Goal: Task Accomplishment & Management: Manage account settings

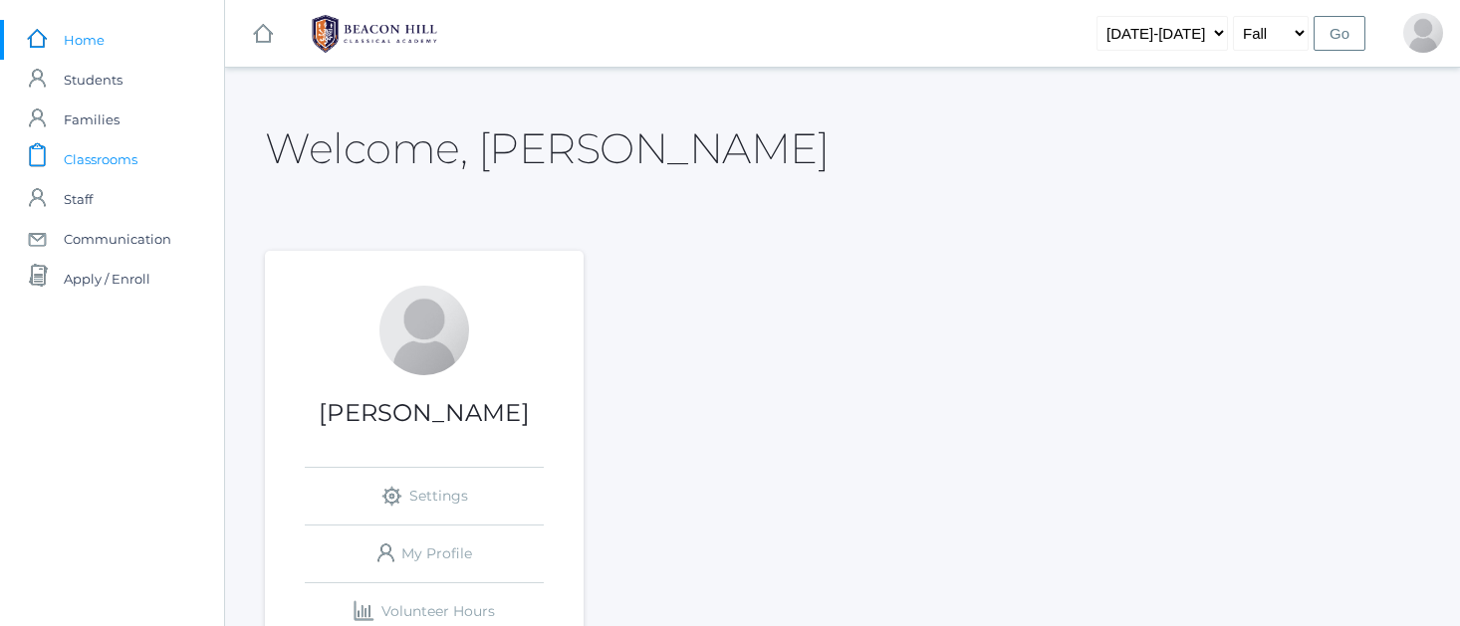
click at [88, 151] on span "Classrooms" at bounding box center [101, 159] width 74 height 40
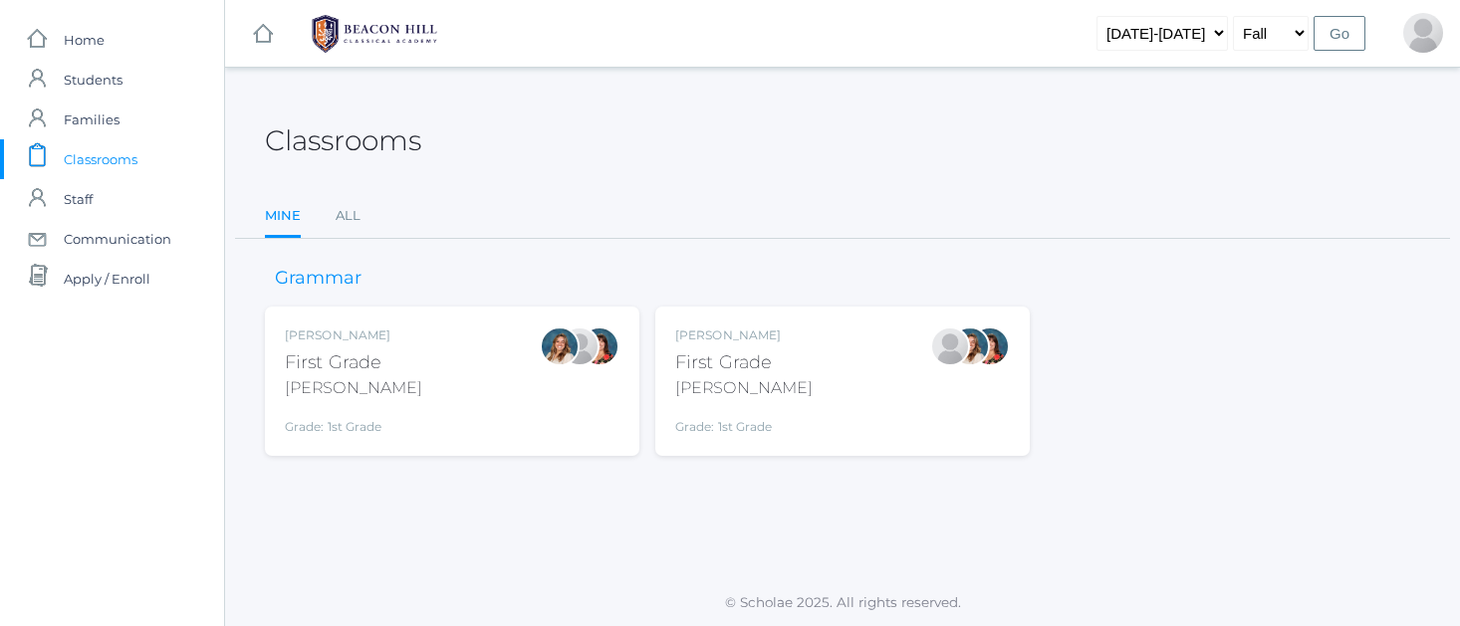
click at [756, 354] on div "First Grade" at bounding box center [743, 363] width 137 height 27
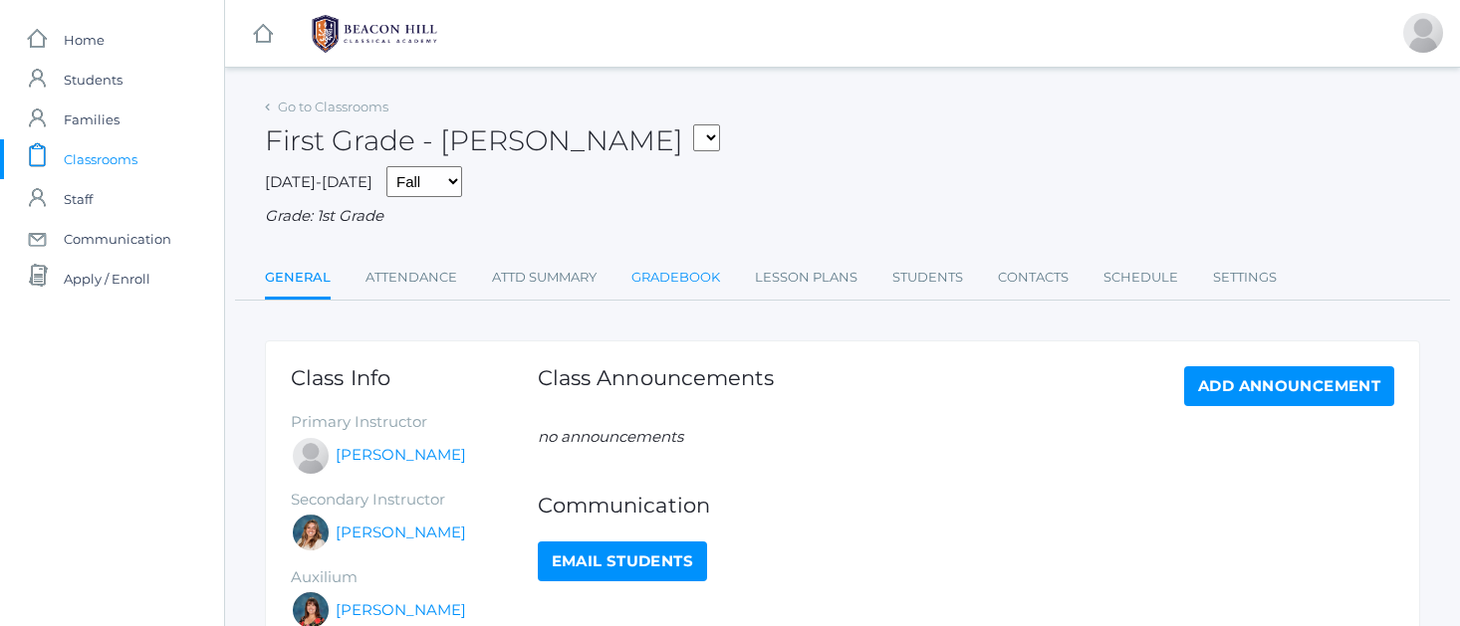
click at [703, 266] on link "Gradebook" at bounding box center [675, 278] width 89 height 40
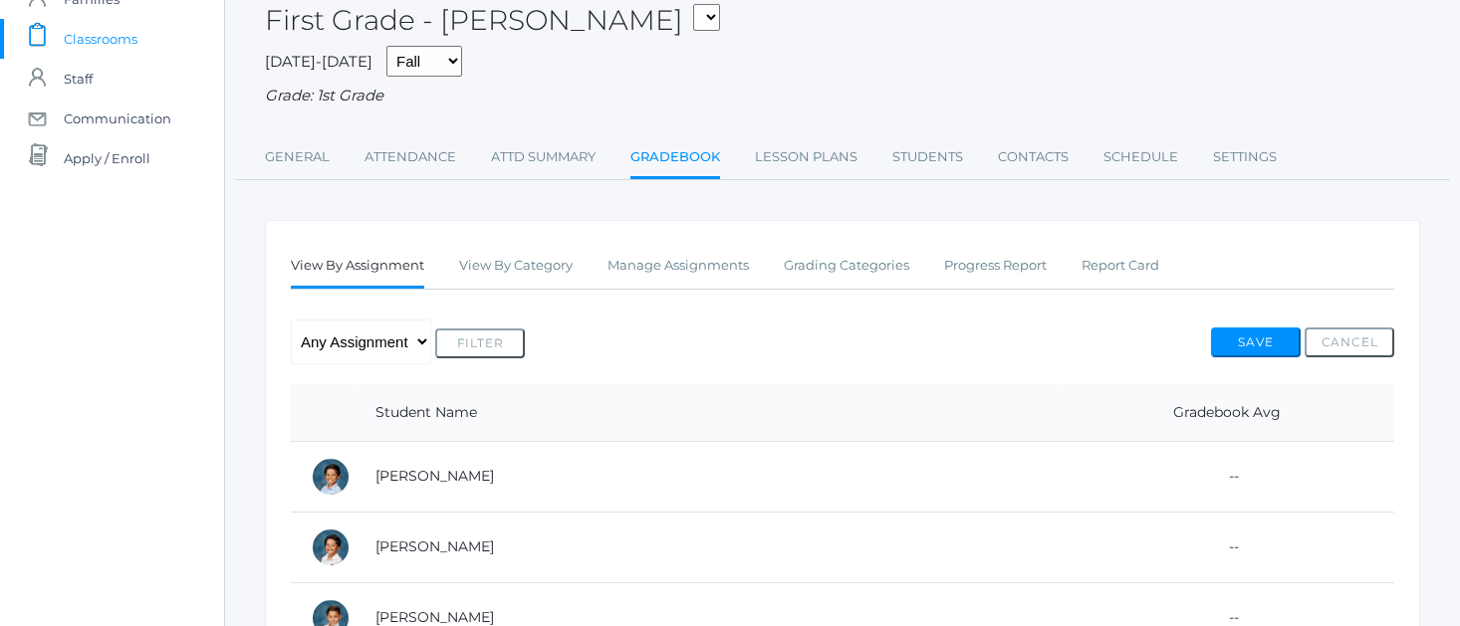
scroll to position [180, 0]
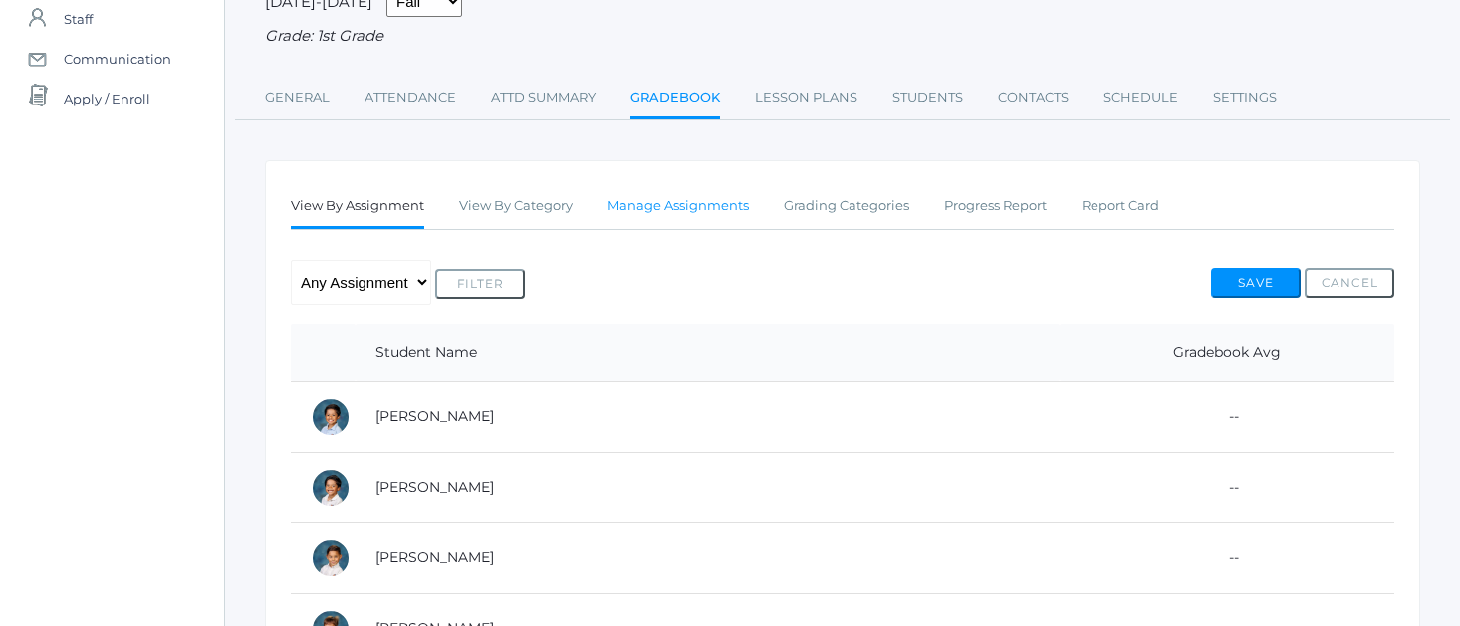
click at [651, 202] on link "Manage Assignments" at bounding box center [677, 206] width 141 height 40
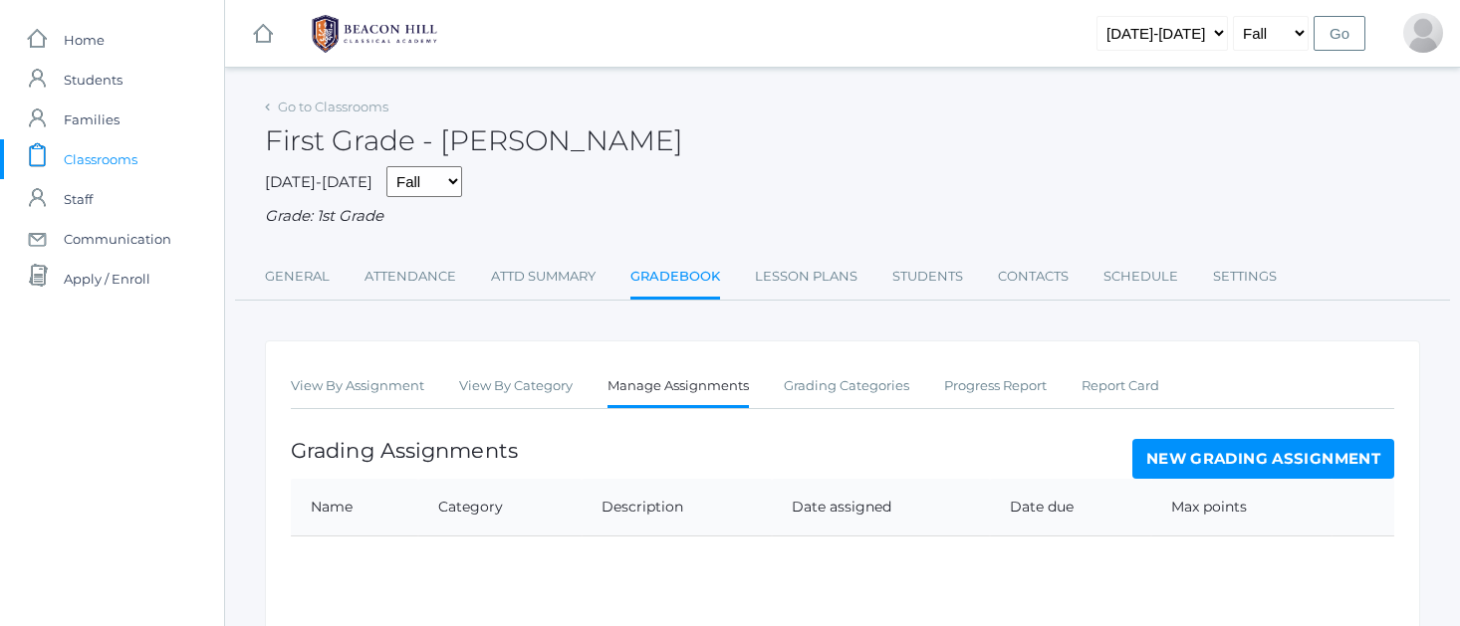
click at [1277, 447] on link "New Grading Assignment" at bounding box center [1263, 459] width 262 height 40
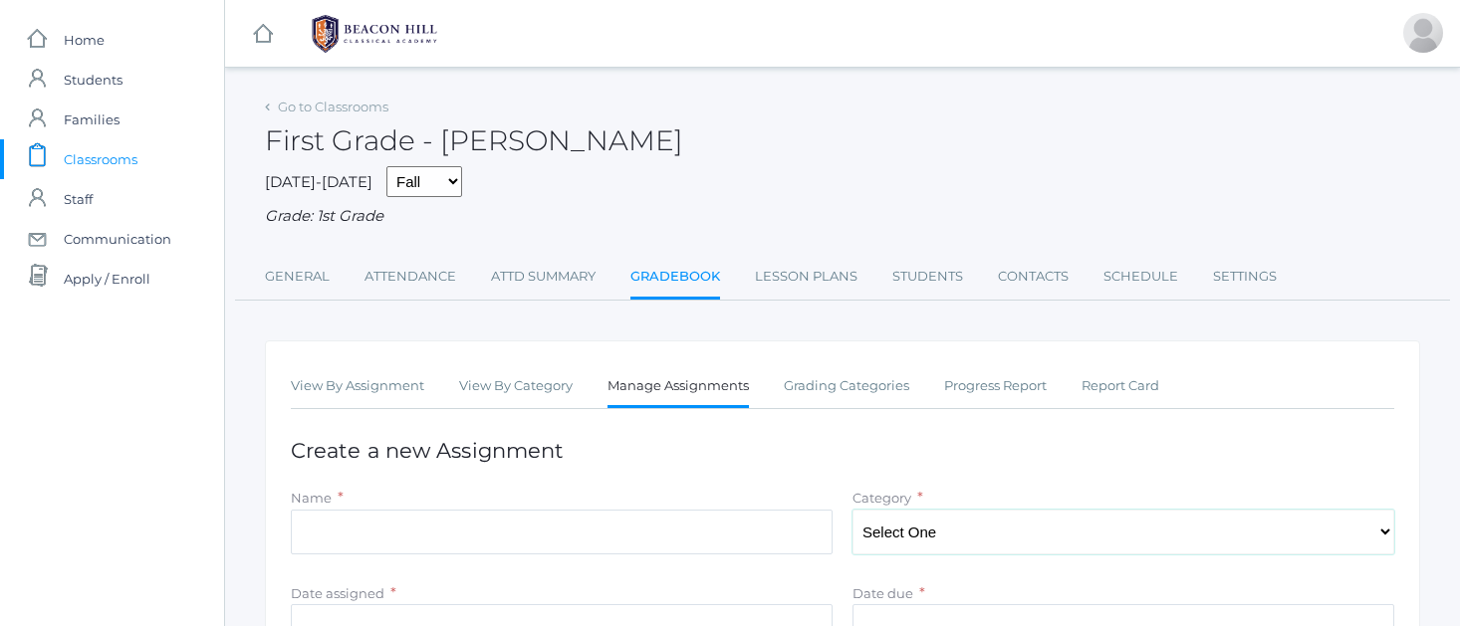
select select "1059"
click at [315, 537] on input "Name" at bounding box center [562, 532] width 542 height 45
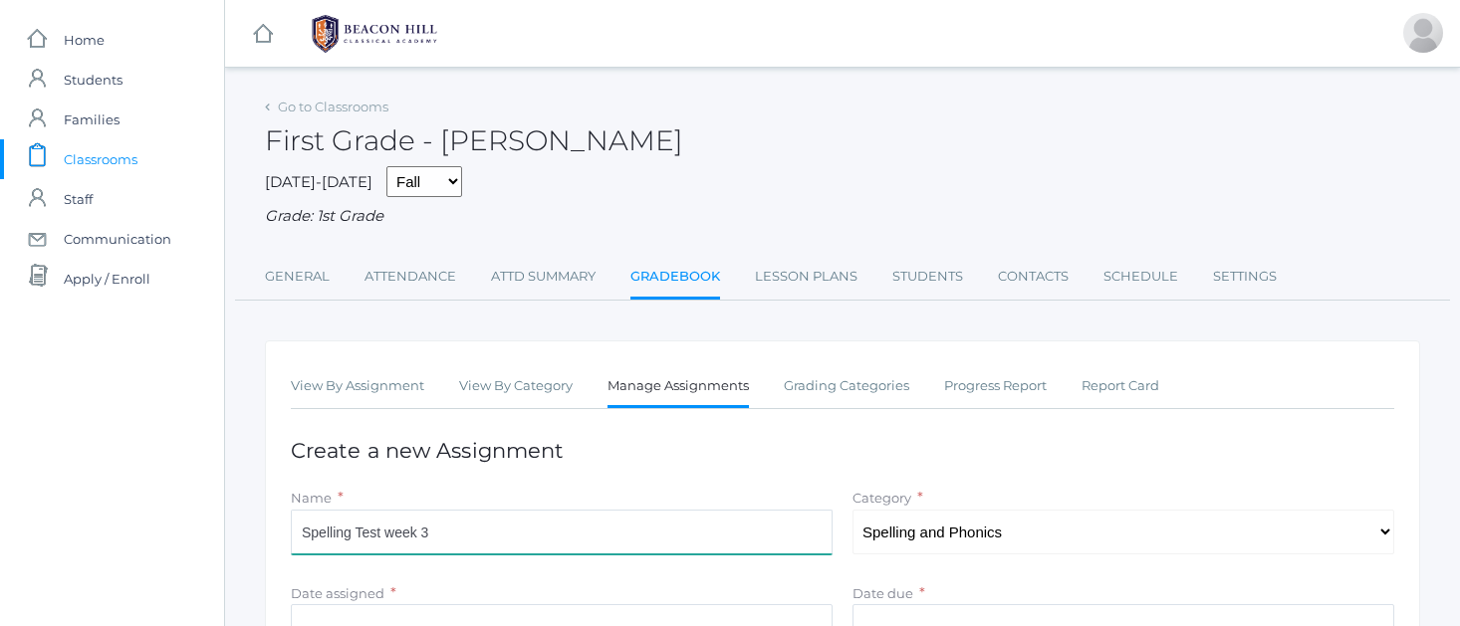
type input "Spelling Test week 3"
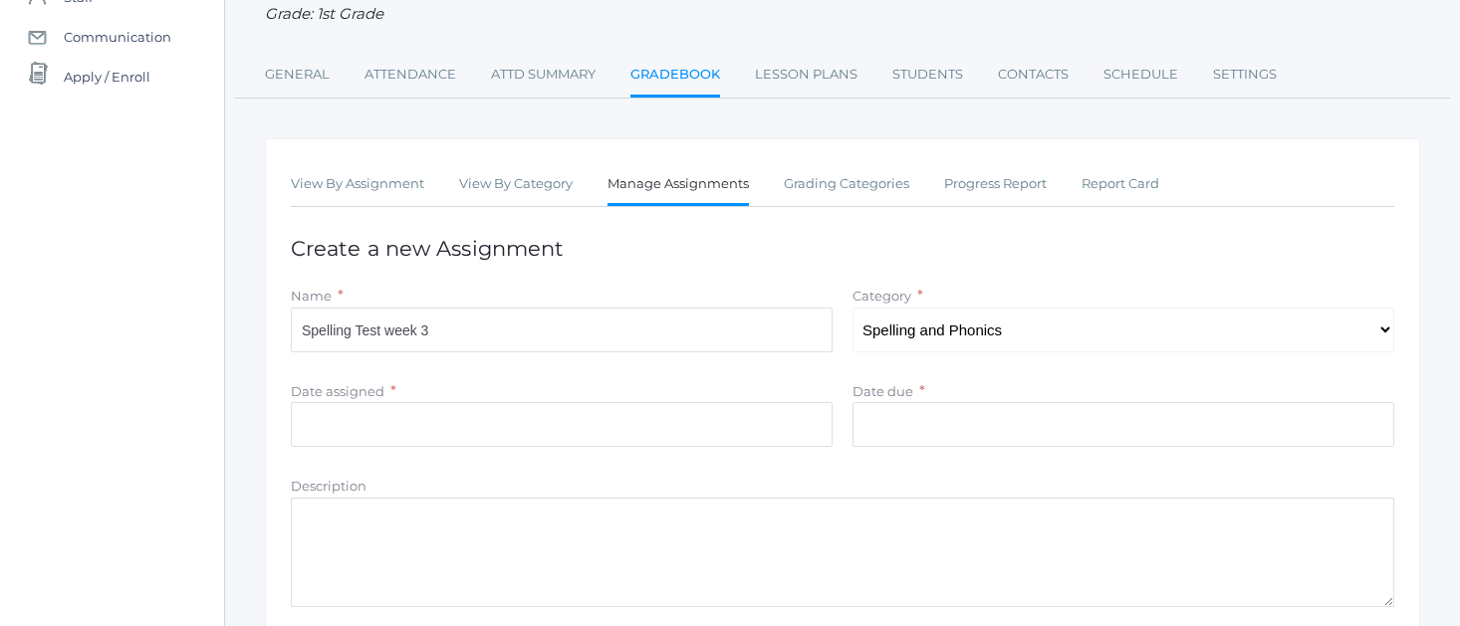
scroll to position [205, 0]
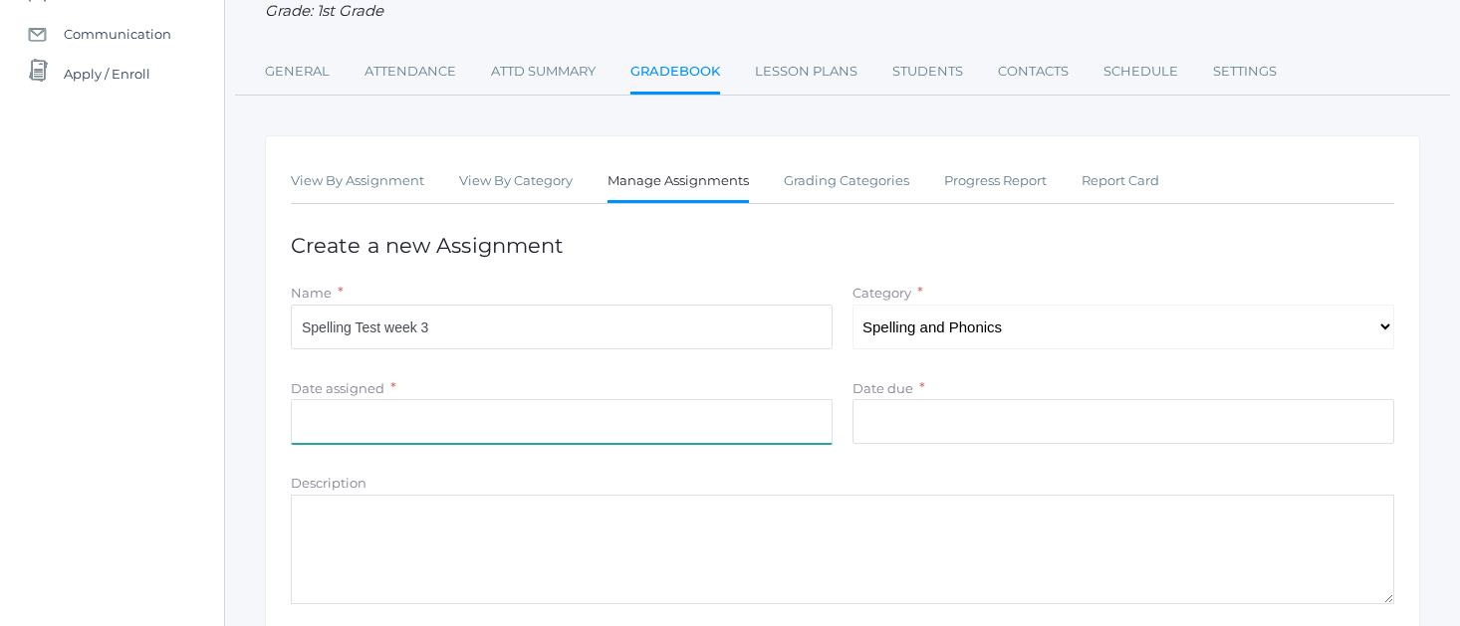
click at [328, 399] on input "Date assigned" at bounding box center [562, 421] width 542 height 45
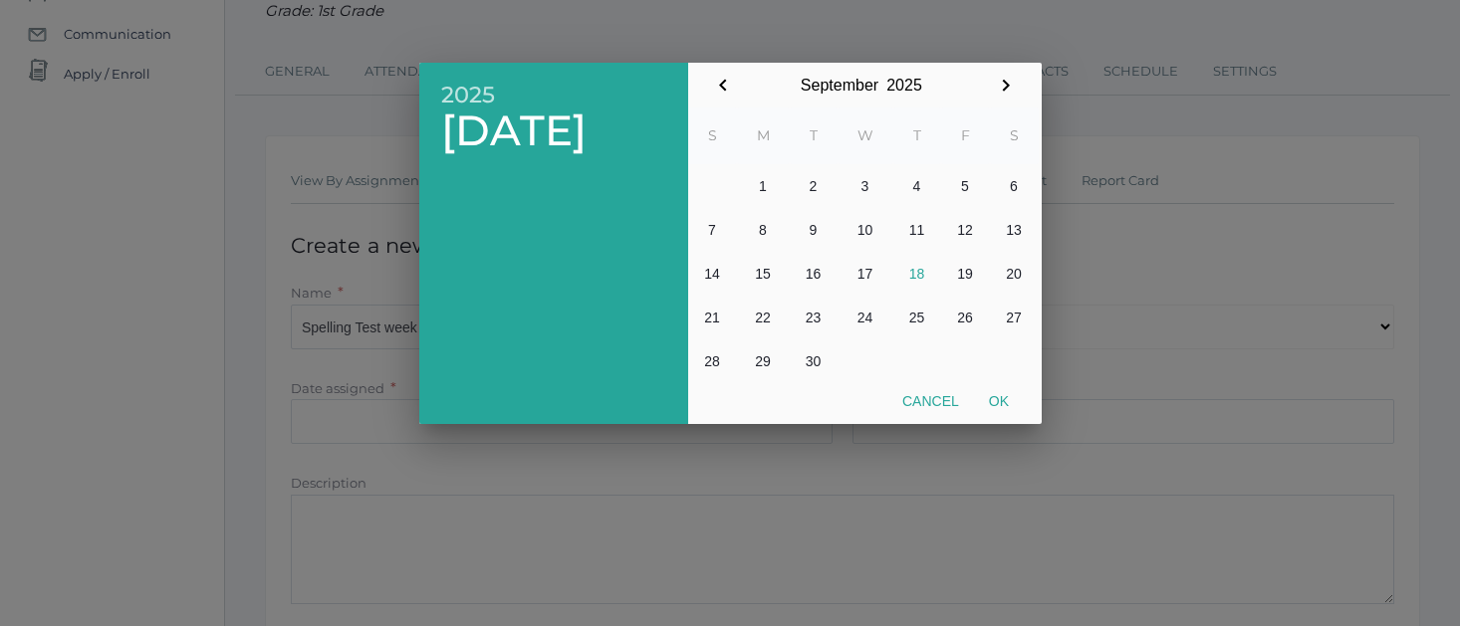
click at [809, 272] on button "16" at bounding box center [814, 274] width 48 height 44
click at [1000, 397] on button "Ok" at bounding box center [999, 401] width 50 height 36
type input "[DATE]"
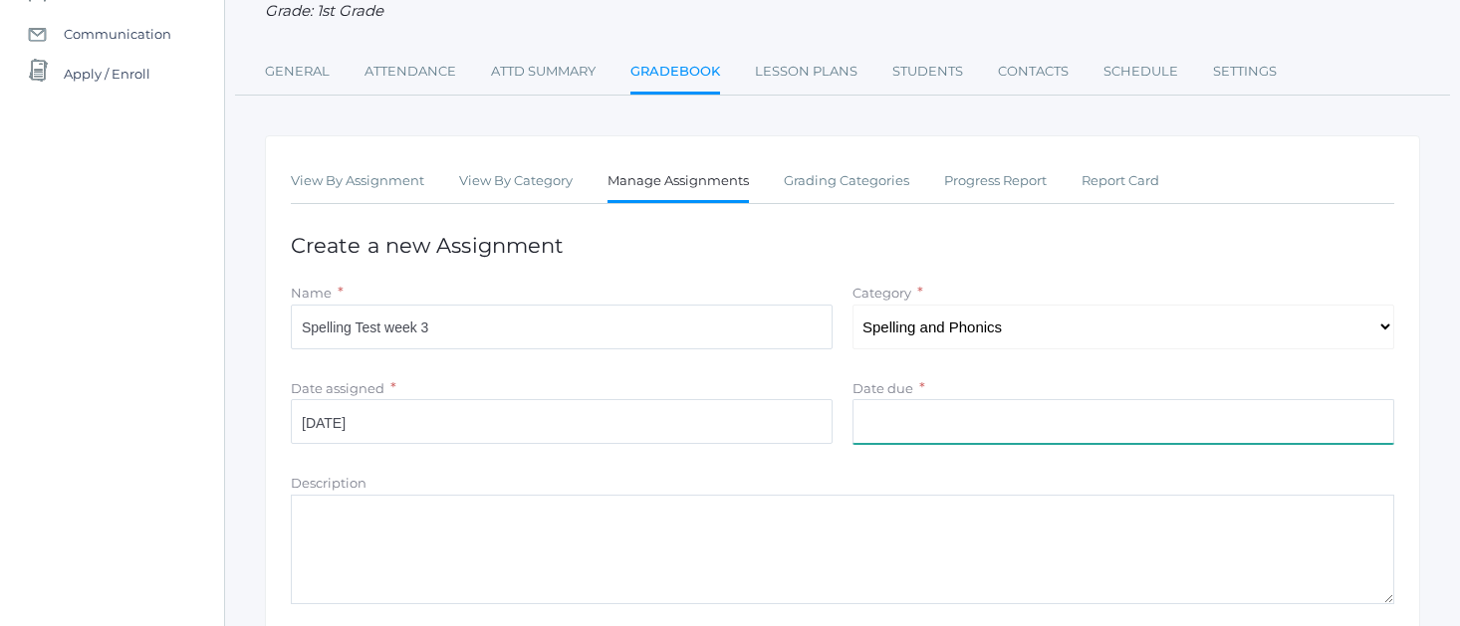
click at [899, 413] on input "Date due" at bounding box center [1123, 421] width 542 height 45
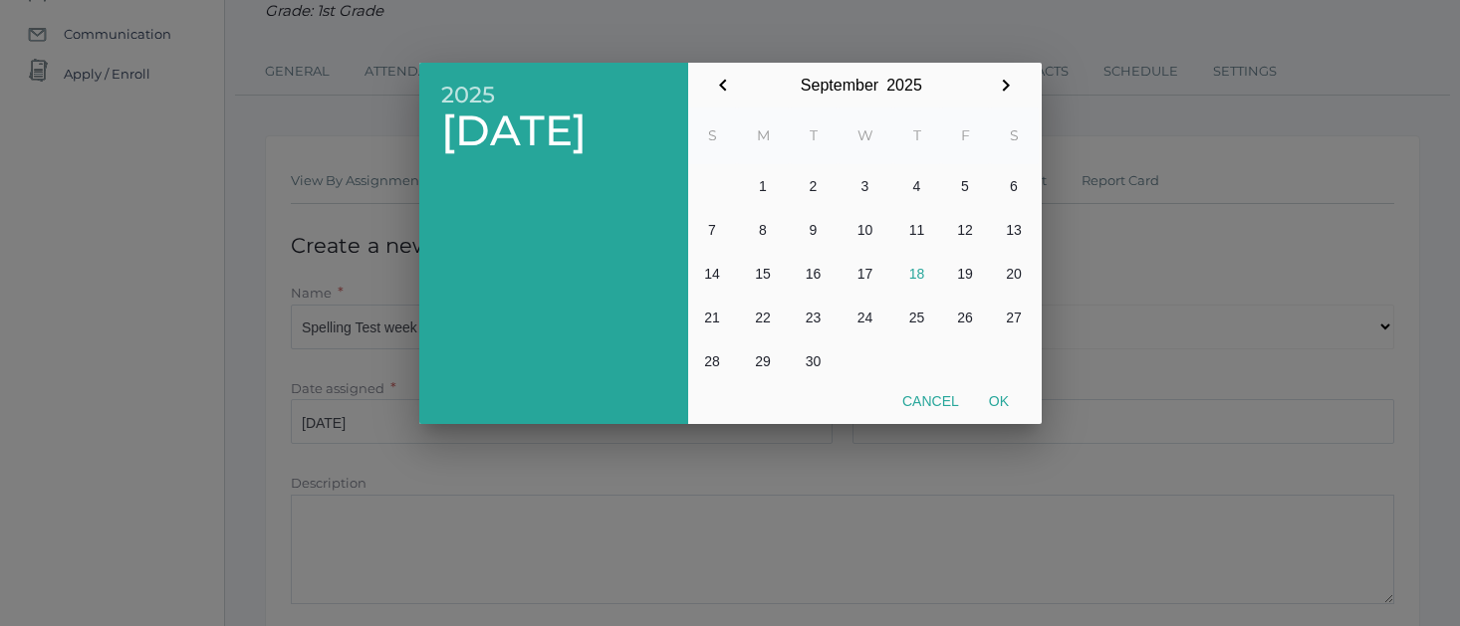
click at [808, 280] on button "16" at bounding box center [814, 274] width 48 height 44
click at [990, 401] on button "Ok" at bounding box center [999, 401] width 50 height 36
type input "[DATE]"
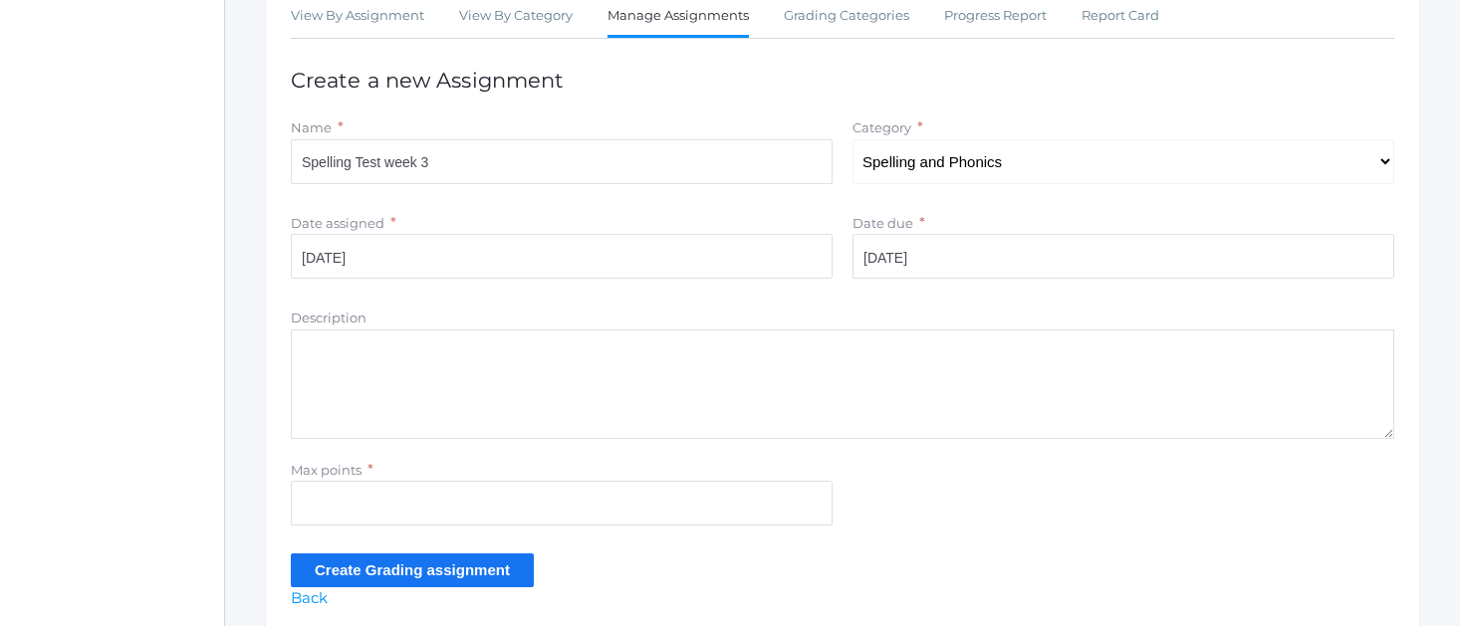
scroll to position [373, 0]
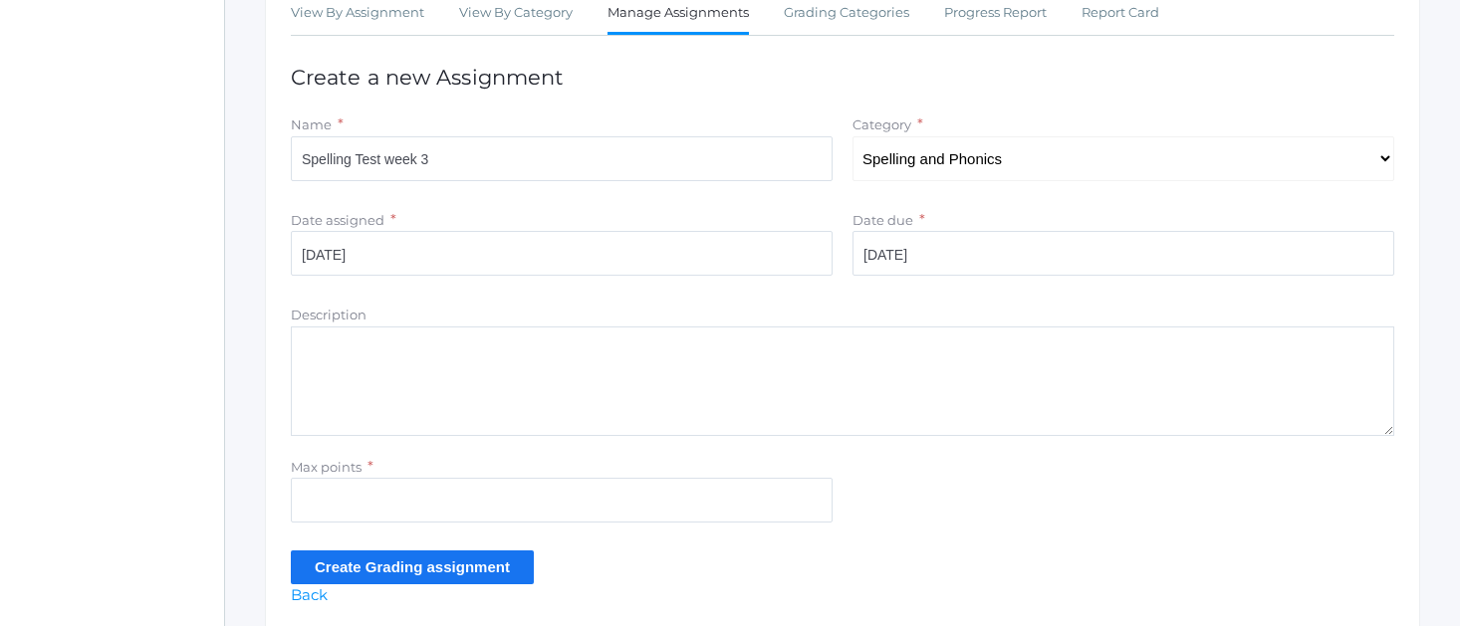
click at [347, 332] on textarea "Description" at bounding box center [842, 382] width 1103 height 110
click at [327, 481] on input "Max points" at bounding box center [562, 500] width 542 height 45
type input "10"
click at [463, 553] on input "Create Grading assignment" at bounding box center [412, 567] width 243 height 33
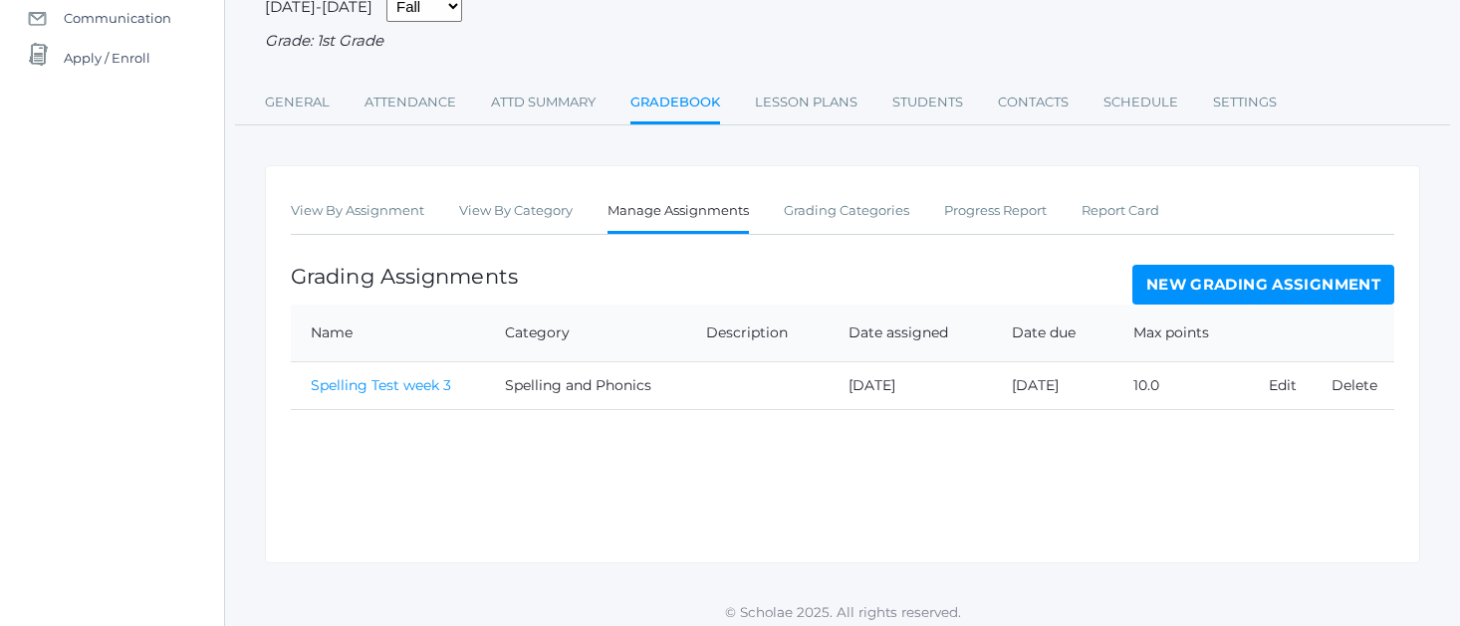
scroll to position [220, 0]
click at [327, 377] on link "Spelling Test week 3" at bounding box center [381, 386] width 140 height 18
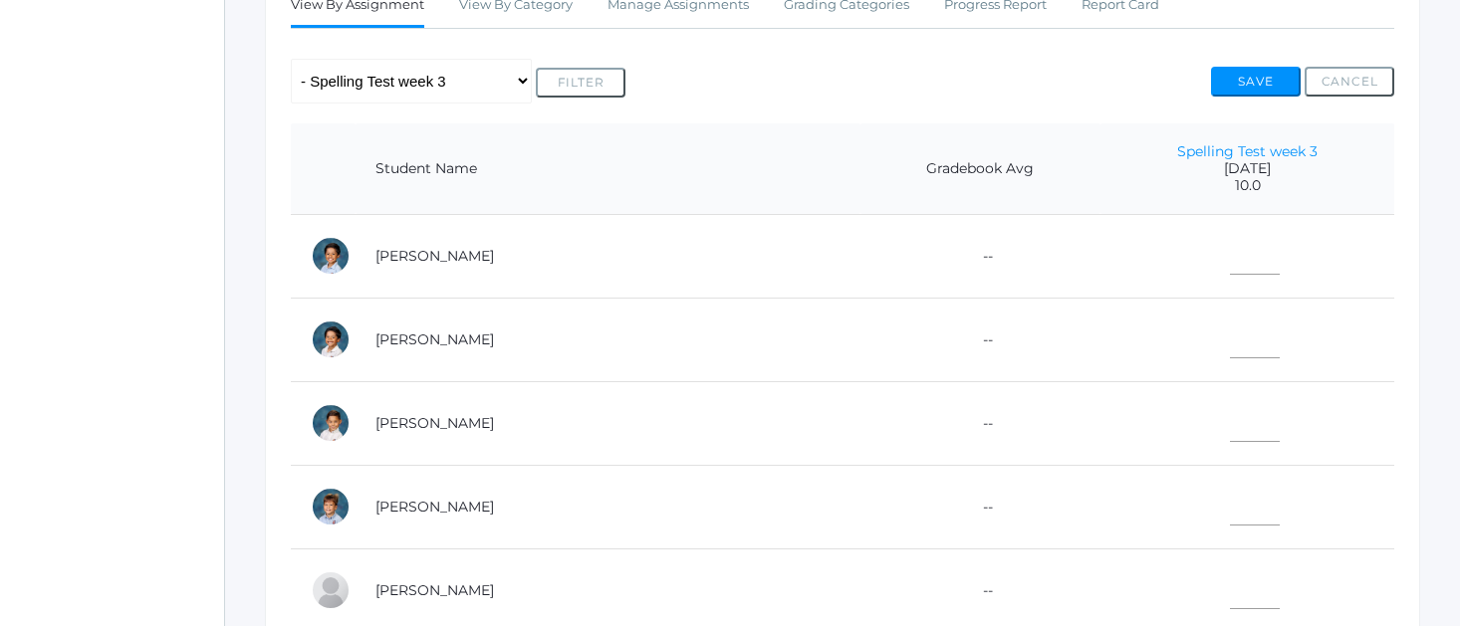
scroll to position [386, 0]
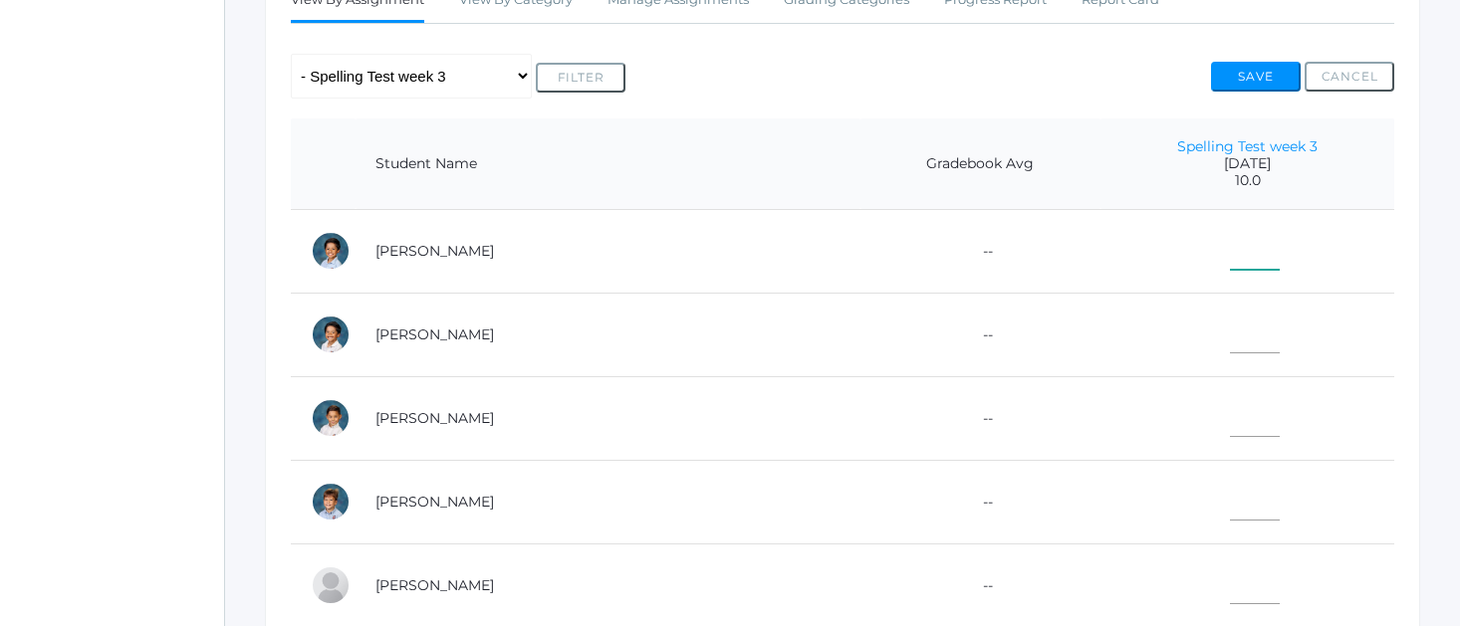
click at [1230, 249] on input"] "text" at bounding box center [1255, 247] width 50 height 45
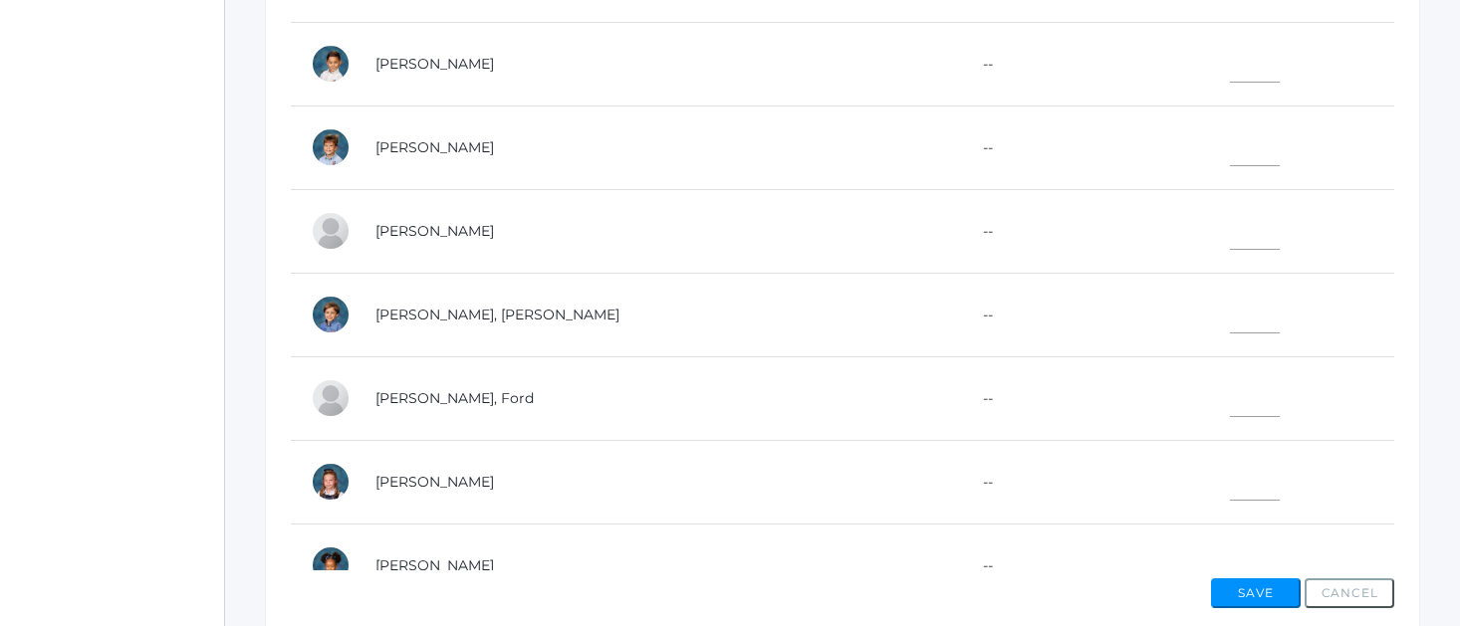
scroll to position [483, 0]
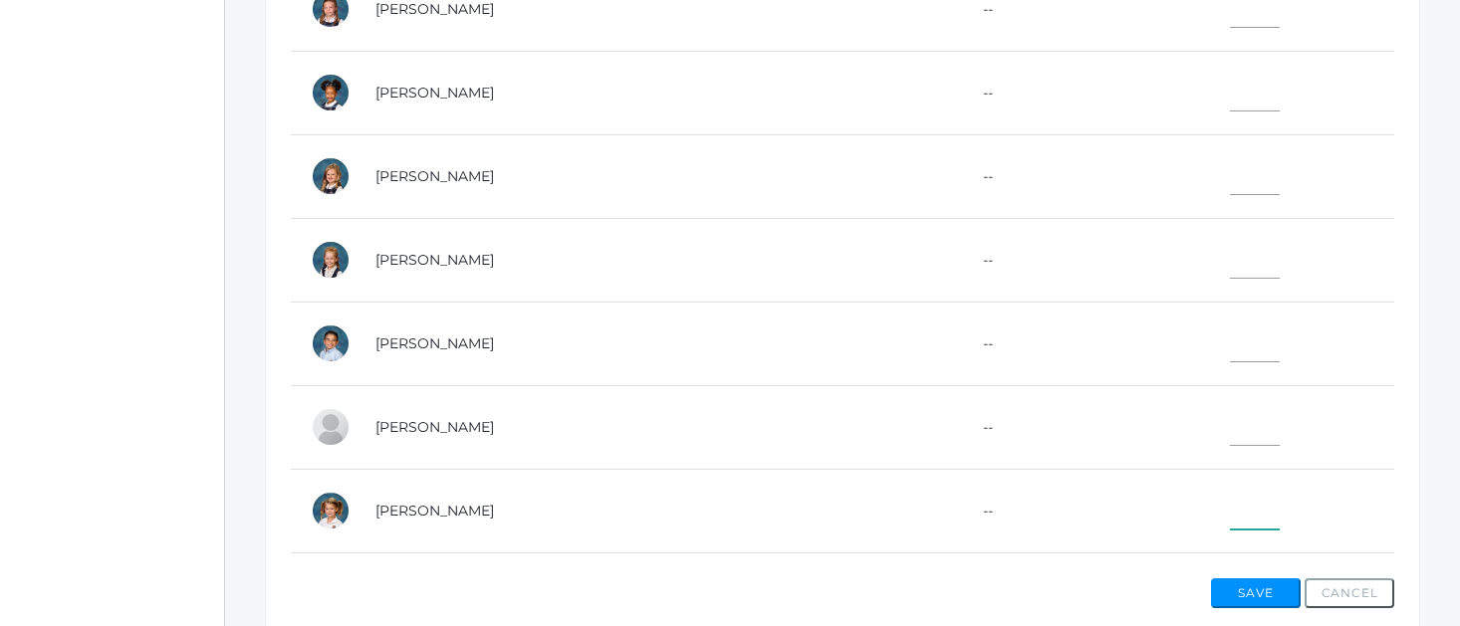
click at [1230, 510] on input"] "text" at bounding box center [1255, 507] width 50 height 45
type input"] "10"
click at [1249, 590] on button "Save" at bounding box center [1256, 594] width 90 height 30
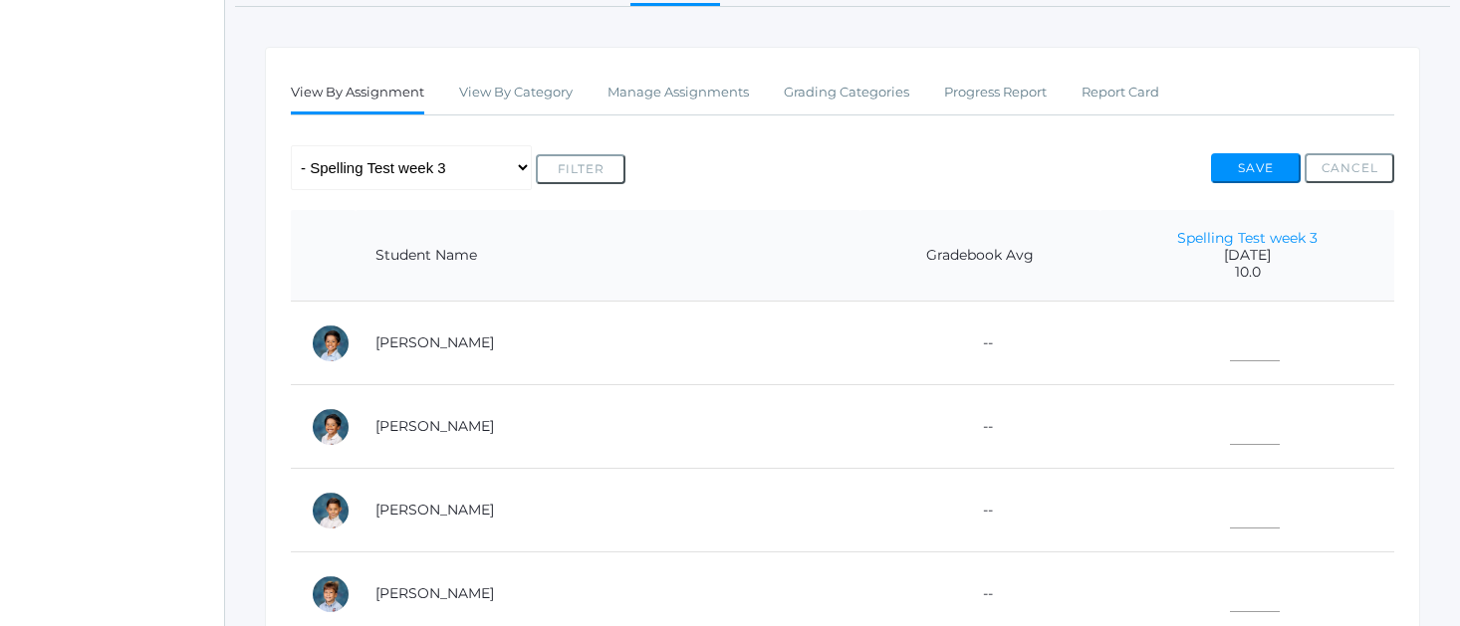
scroll to position [363, 0]
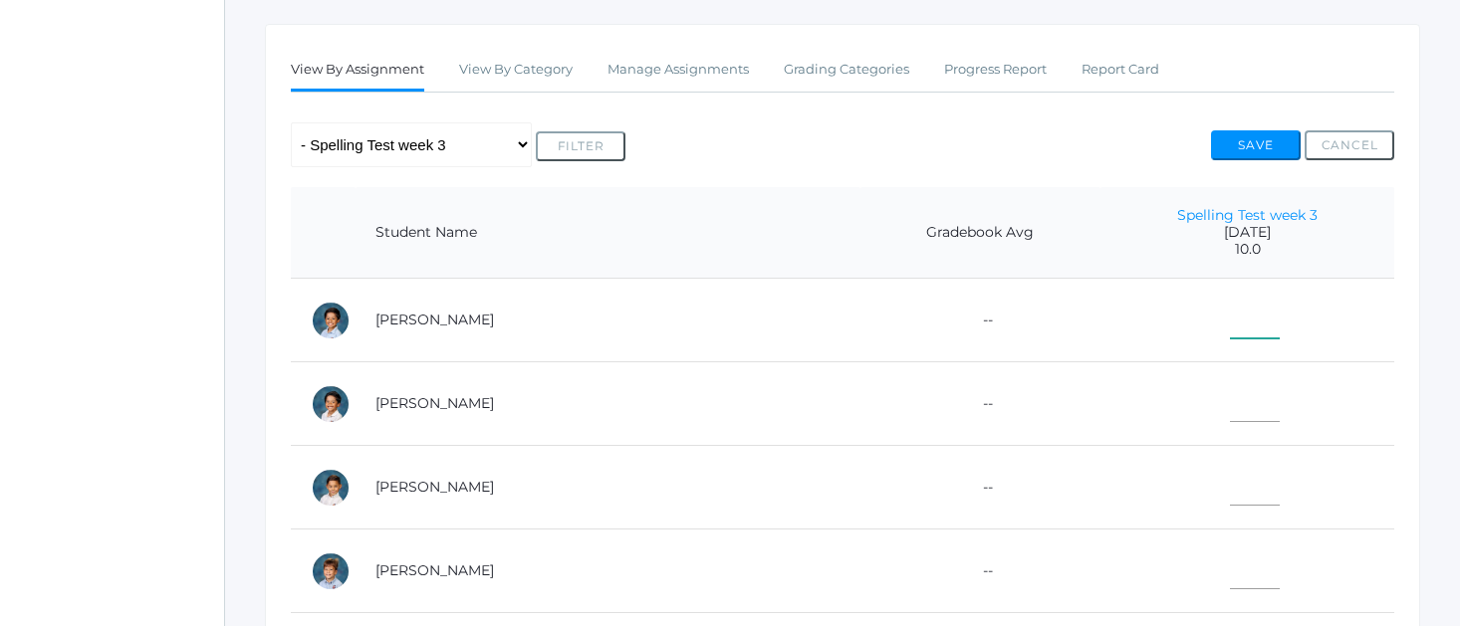
click at [1230, 323] on input"] "text" at bounding box center [1255, 316] width 50 height 45
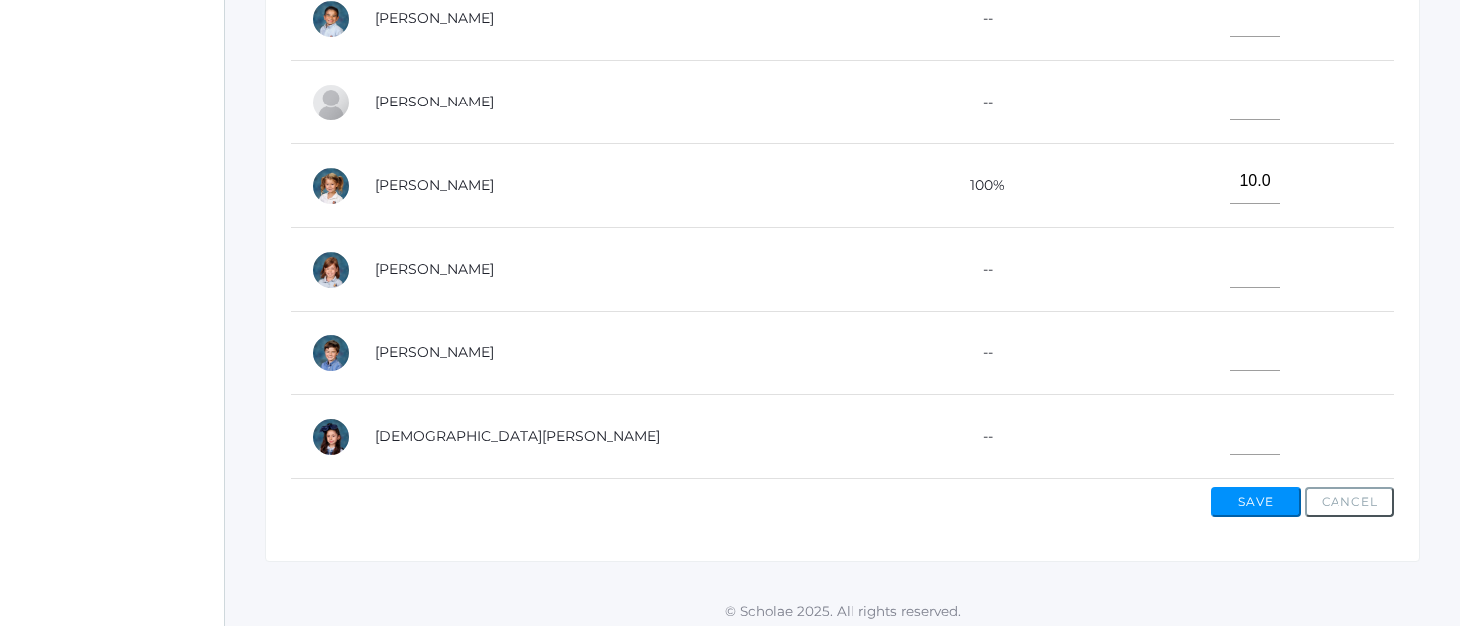
scroll to position [0, 0]
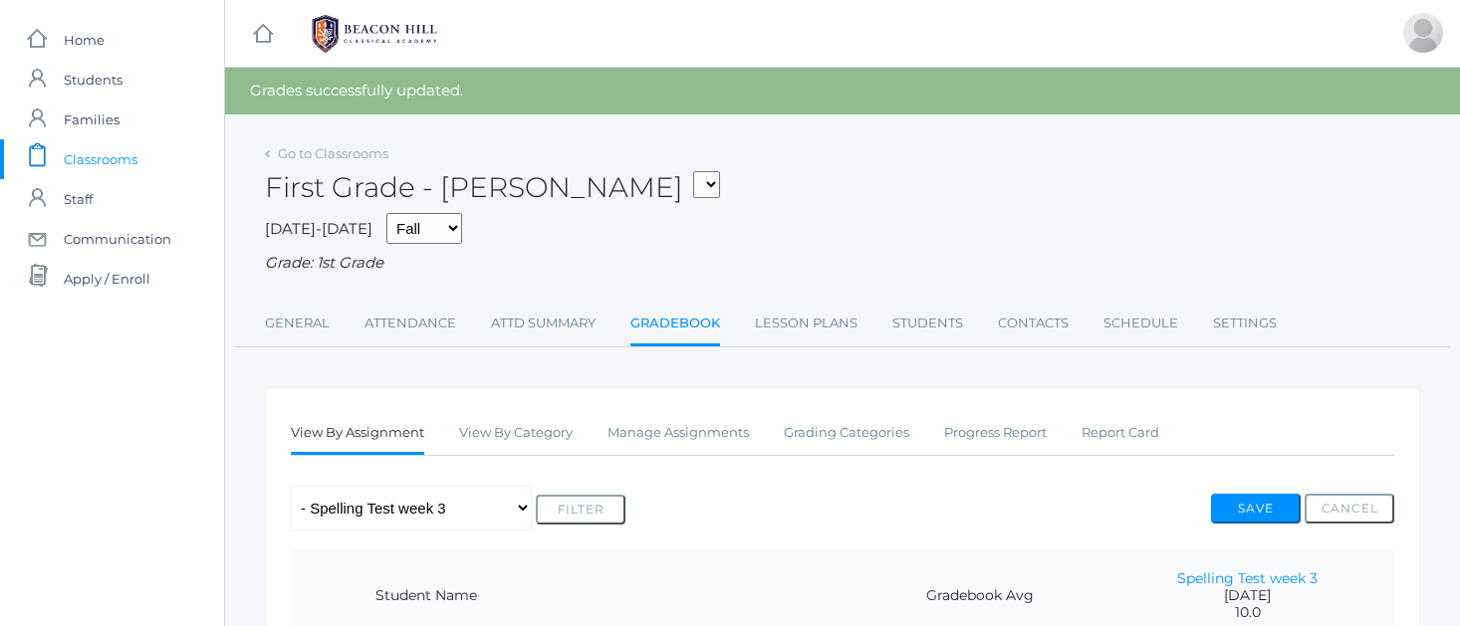
click at [1031, 515] on div "Any Assignment Category: Spelling and Phonics - Spelling Test week 3 Filter Sav…" at bounding box center [842, 508] width 1103 height 45
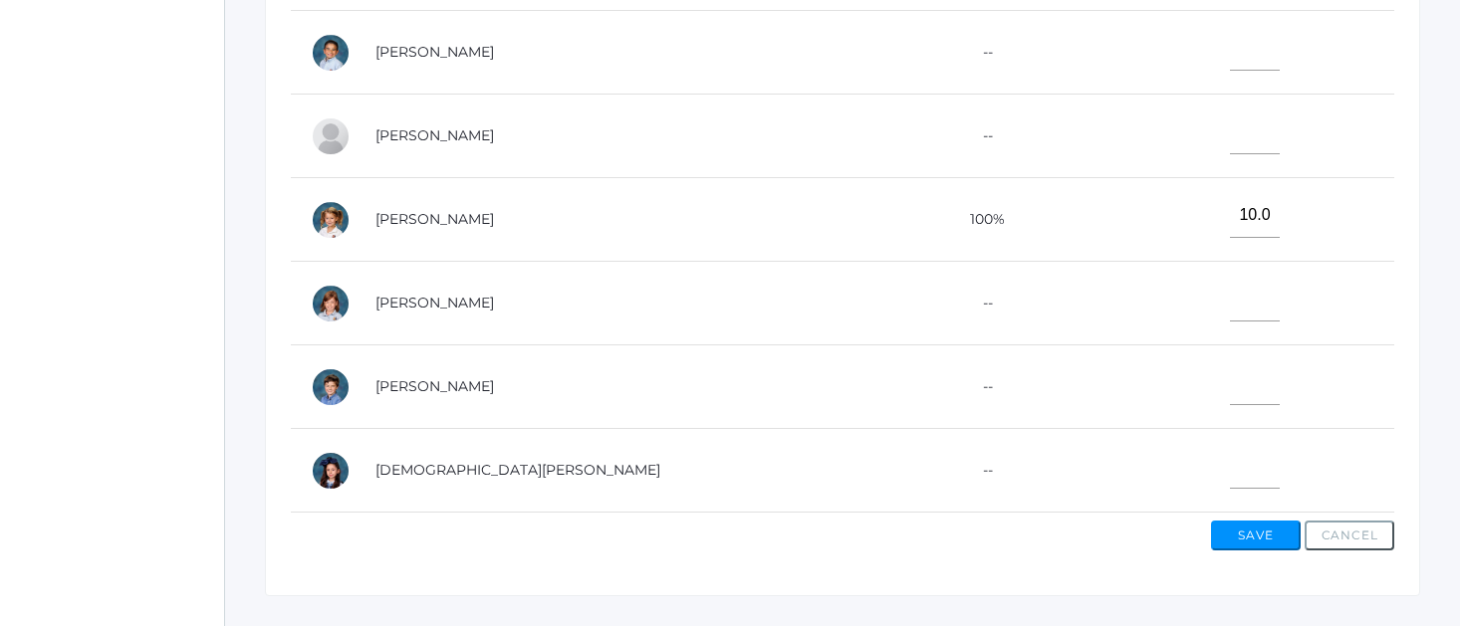
scroll to position [846, 0]
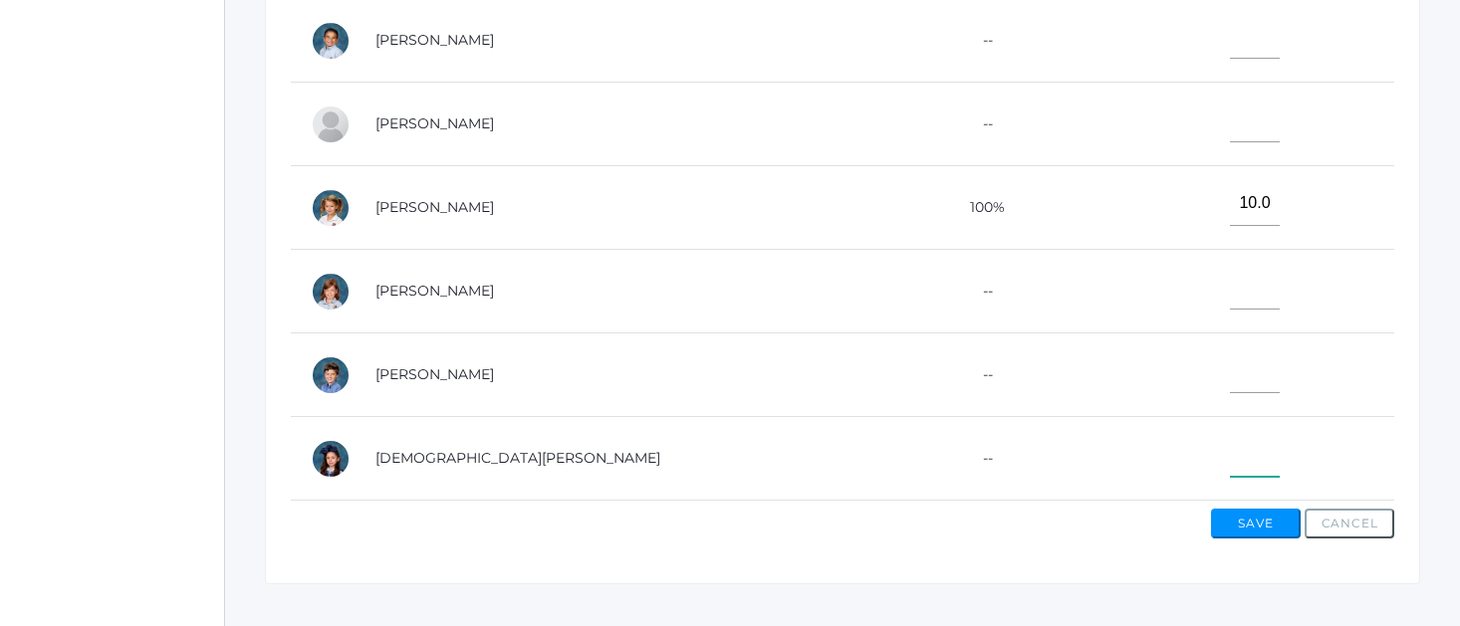
click at [1230, 456] on input"] "text" at bounding box center [1255, 454] width 50 height 45
type input"] "10"
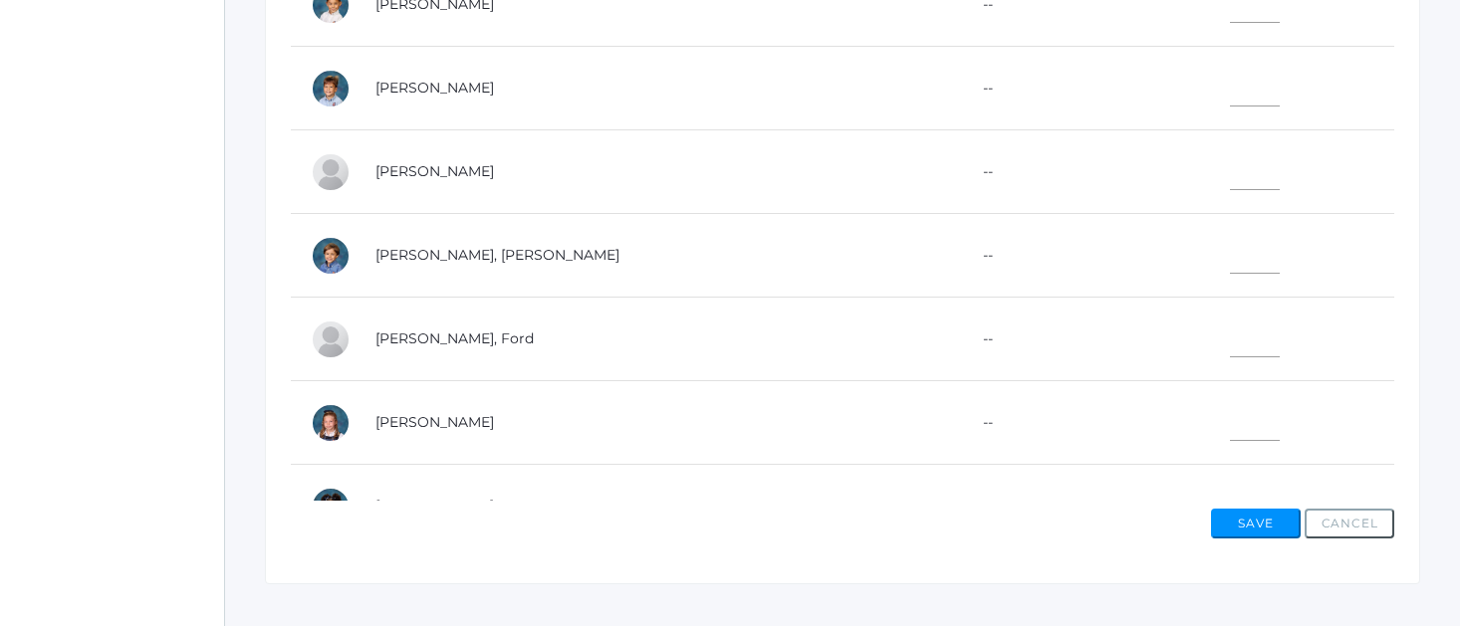
scroll to position [0, 0]
click at [1197, 19] on td at bounding box center [1247, 5] width 294 height 84
click at [1230, 13] on input"] "text" at bounding box center [1255, 0] width 50 height 45
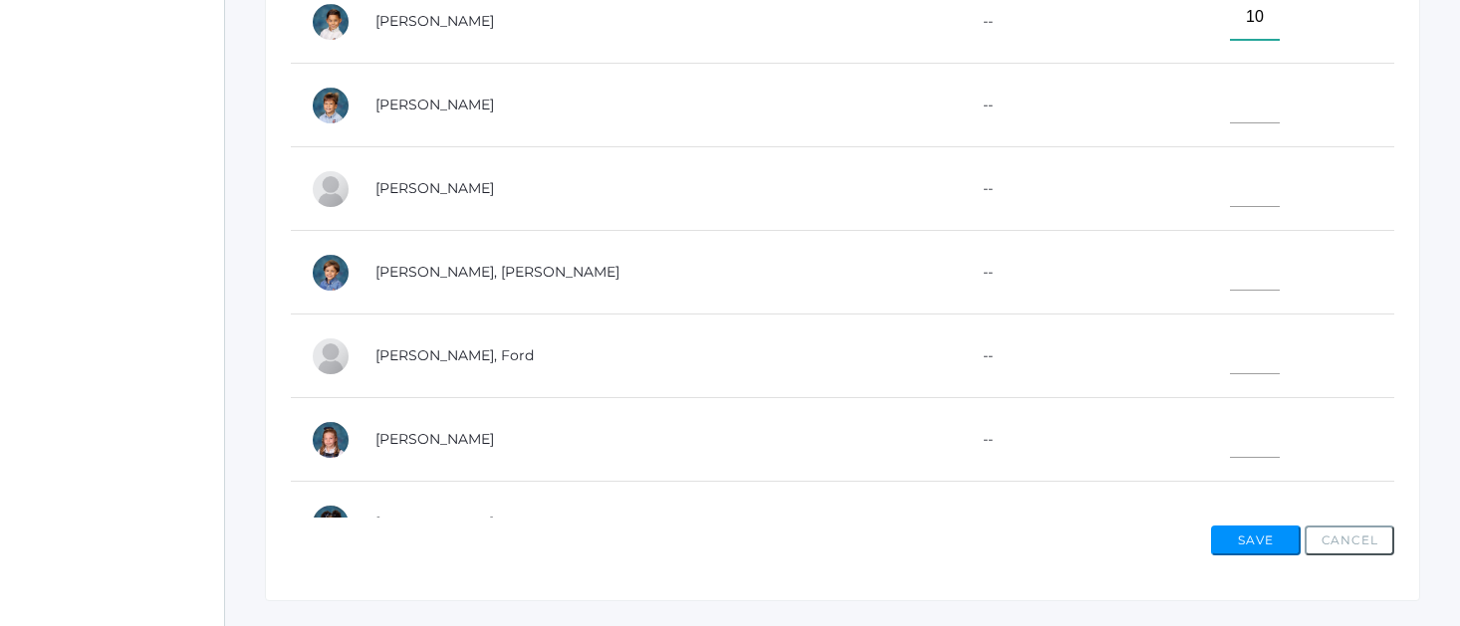
type input"] "10"
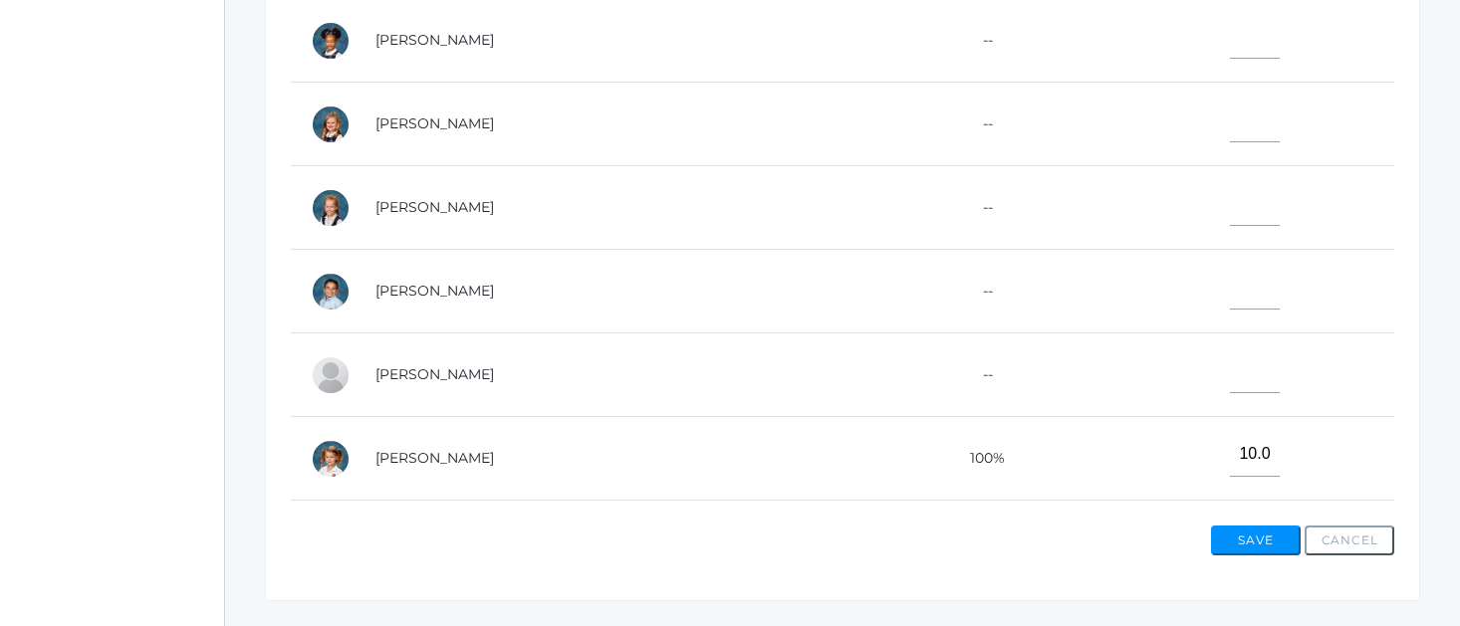
scroll to position [717, 0]
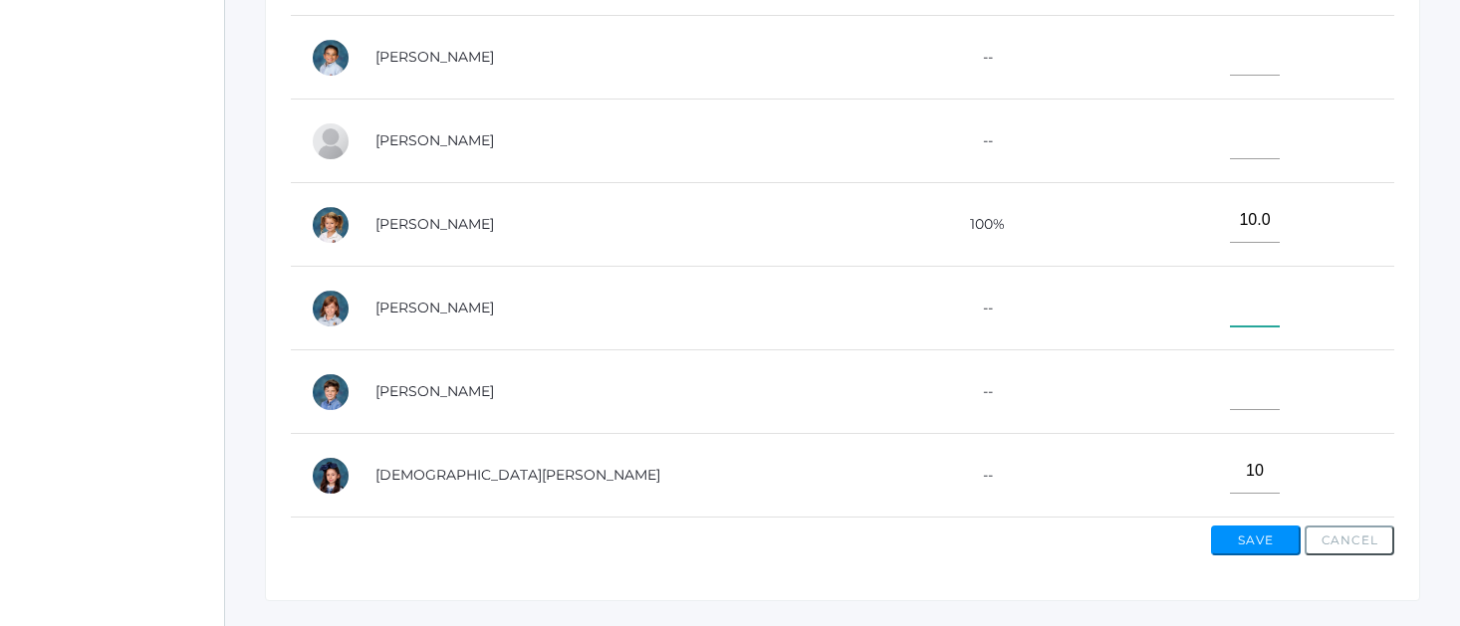
click at [1230, 309] on input"] "text" at bounding box center [1255, 304] width 50 height 45
type input"] "7"
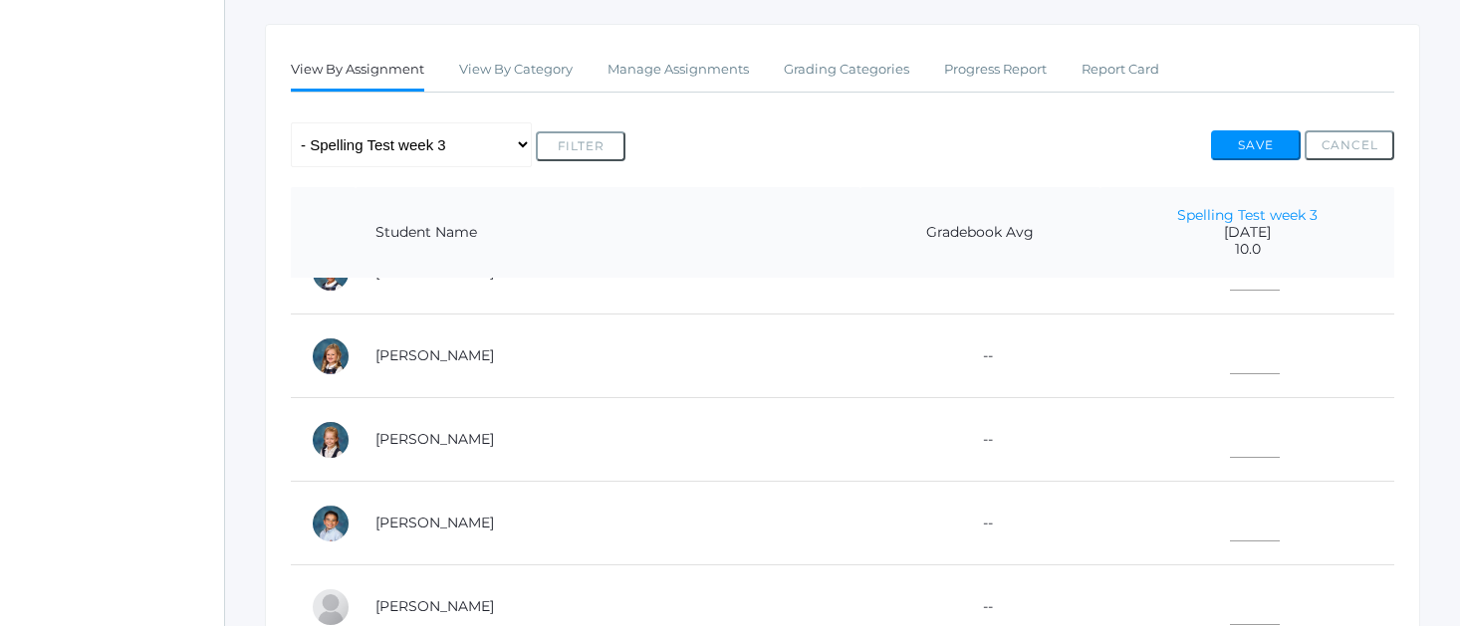
scroll to position [379, 0]
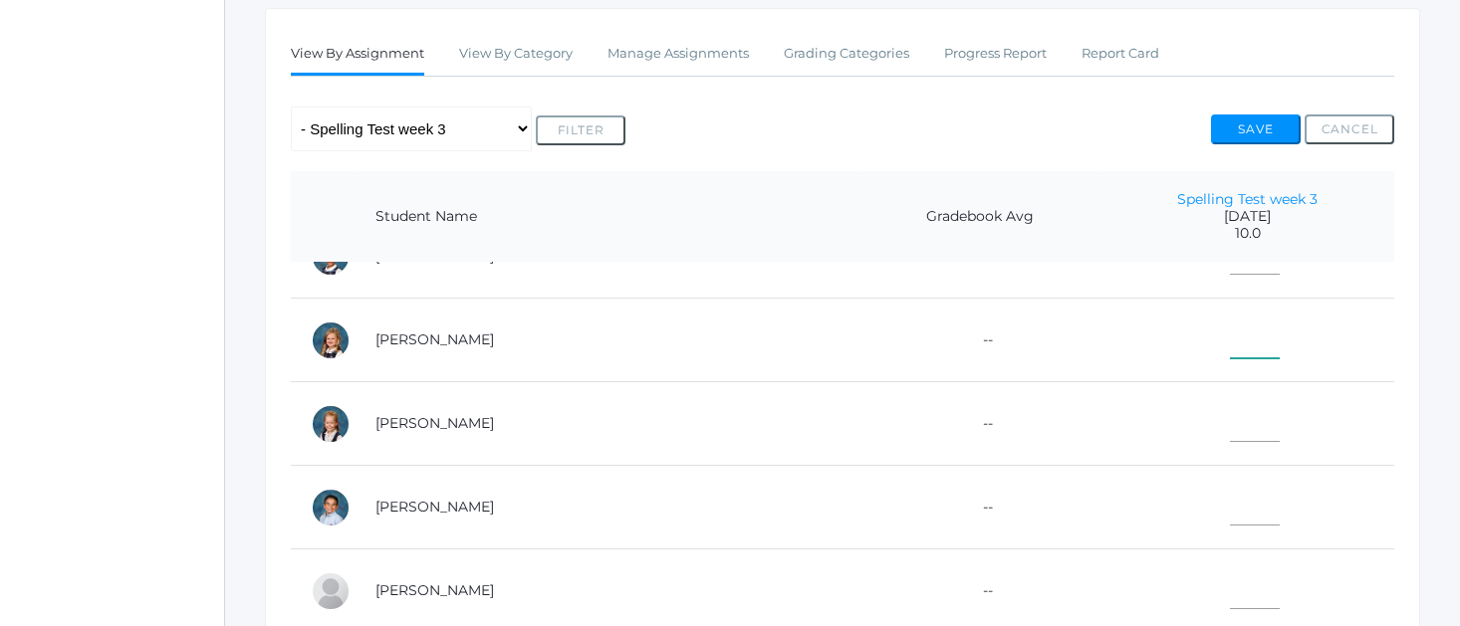
click at [1230, 321] on input"] "text" at bounding box center [1255, 336] width 50 height 45
click at [1305, 280] on td at bounding box center [1247, 257] width 294 height 84
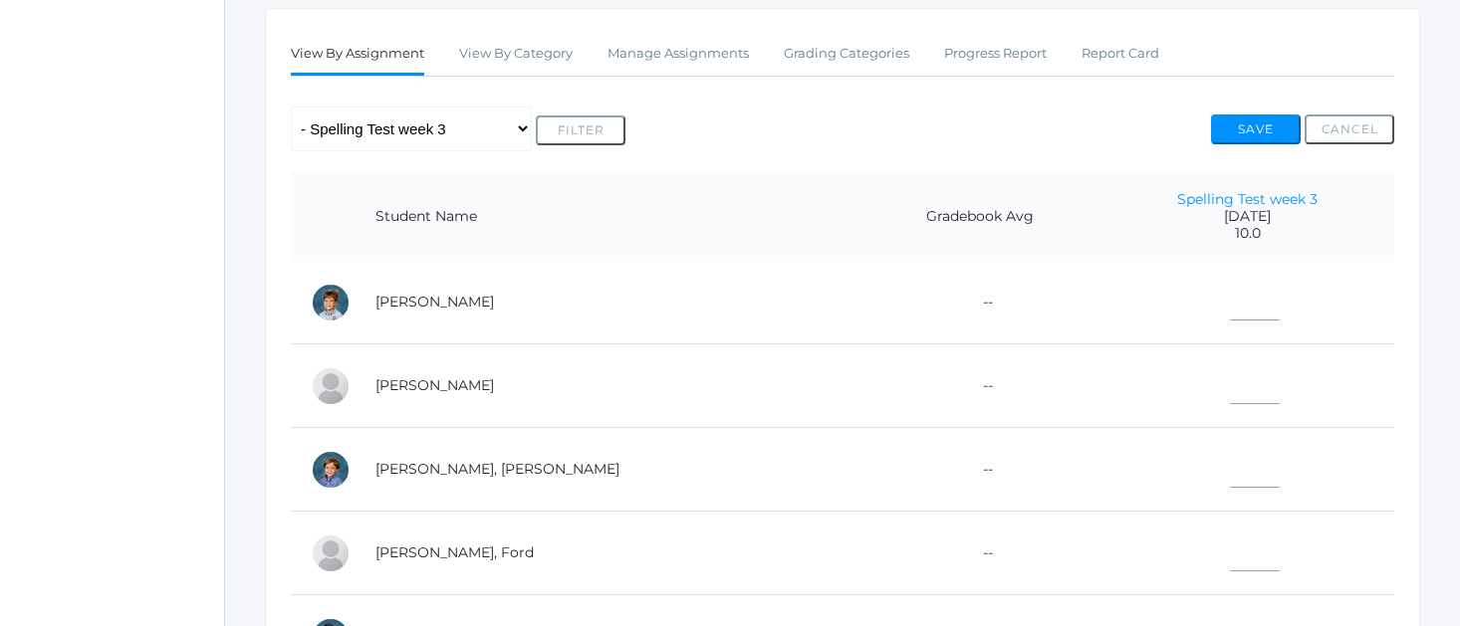
scroll to position [247, 0]
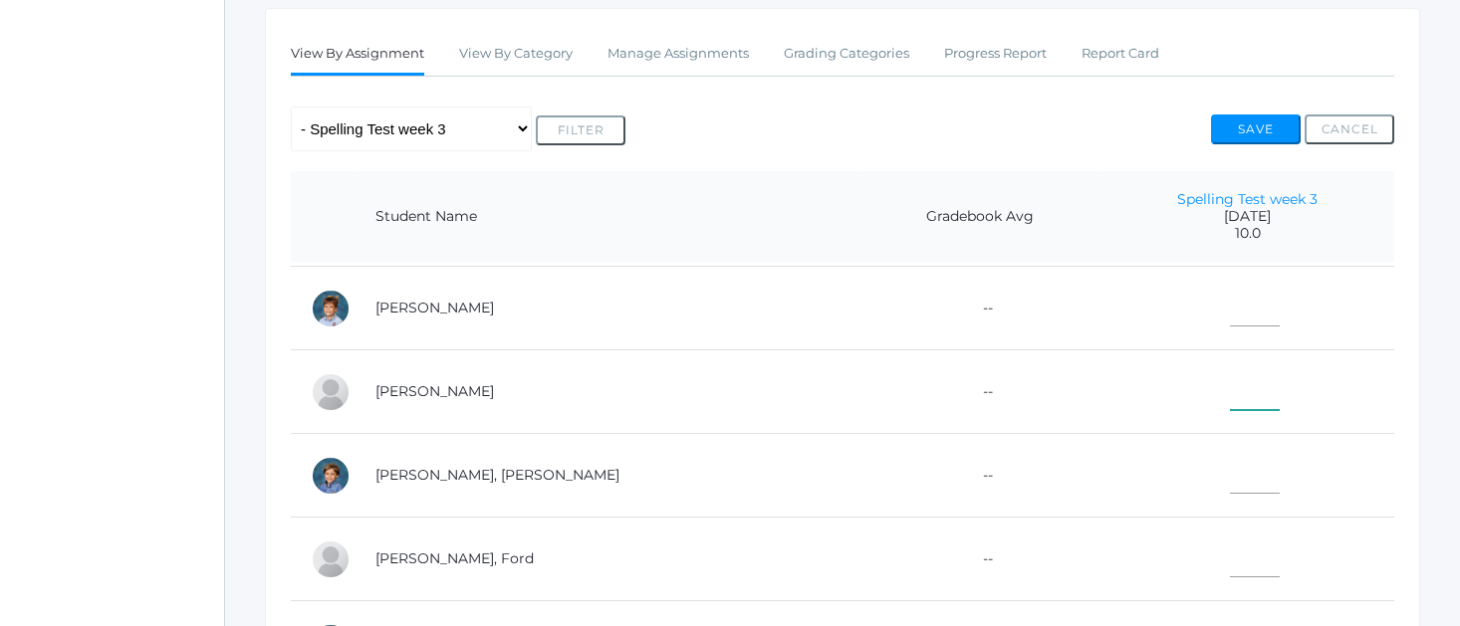
click at [1230, 392] on input"] "text" at bounding box center [1255, 387] width 50 height 45
type input"] "7"
click at [1230, 473] on input"] "text" at bounding box center [1255, 471] width 50 height 45
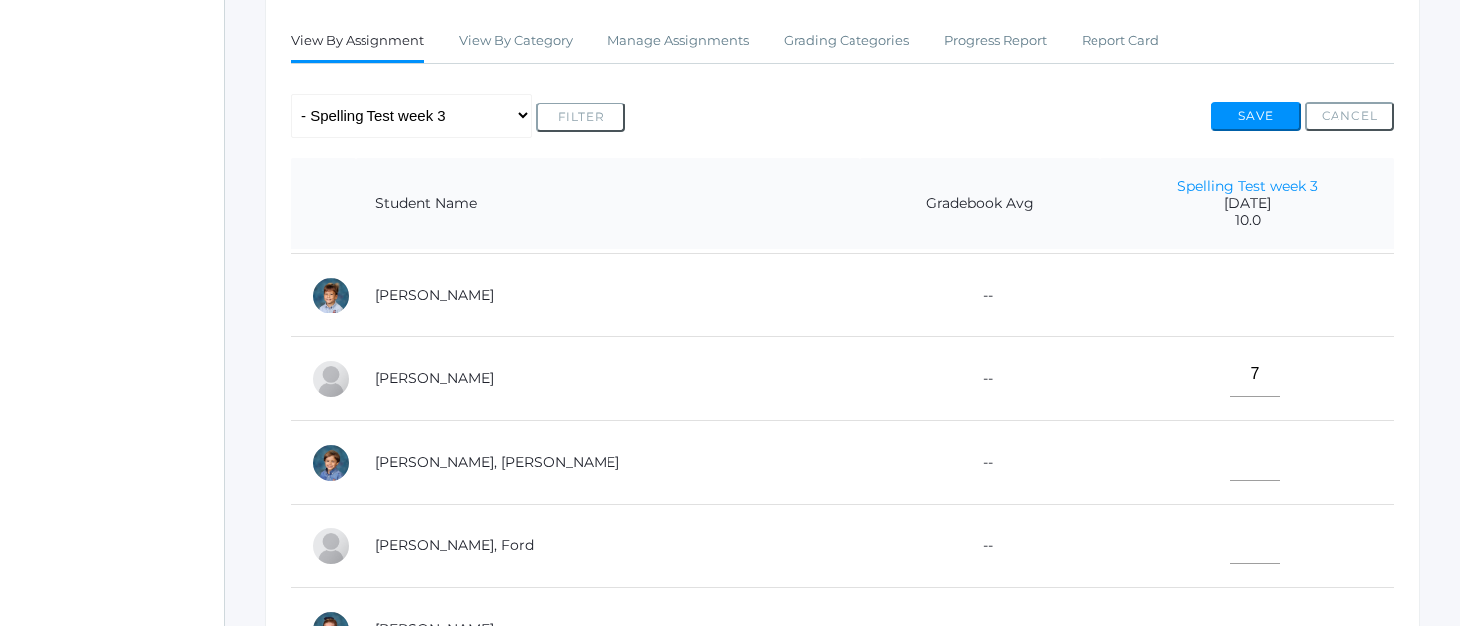
scroll to position [781, 0]
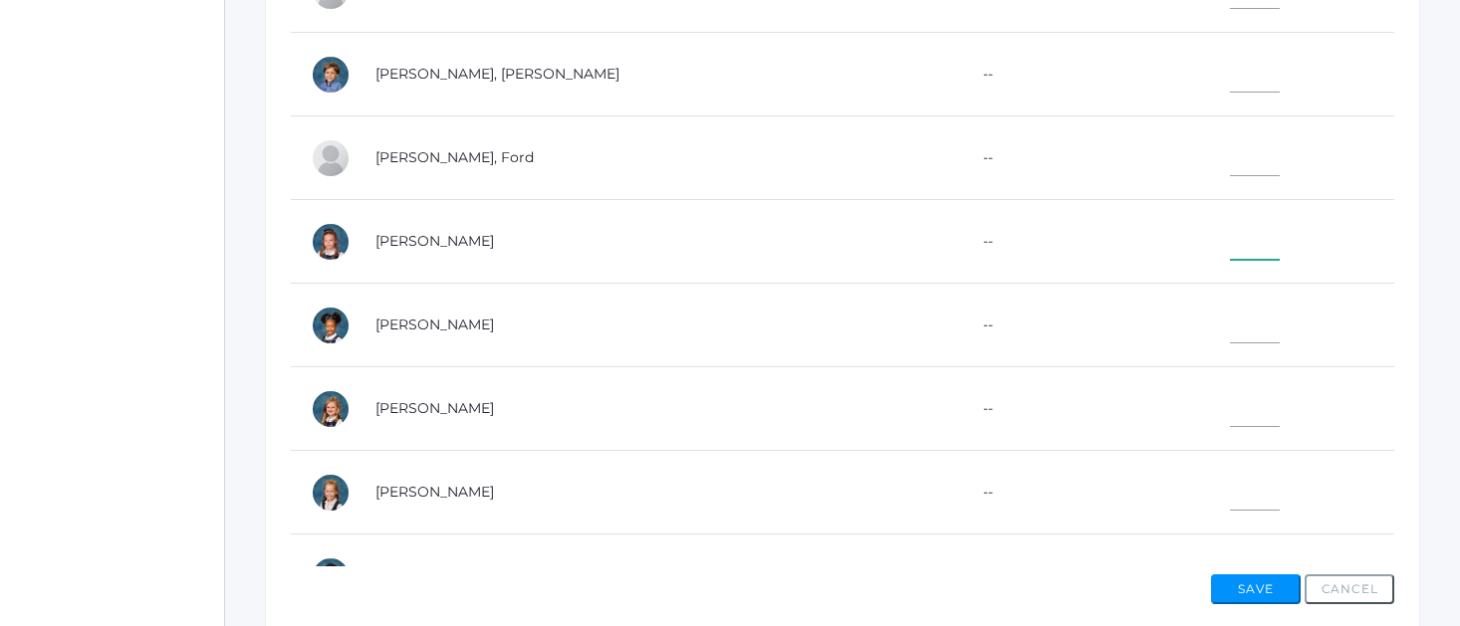
click at [1230, 238] on input"] "text" at bounding box center [1255, 237] width 50 height 45
type input"] "9"
click at [1230, 163] on input"] "text" at bounding box center [1255, 153] width 50 height 45
type input"] "8"
click at [1230, 491] on input"] "text" at bounding box center [1255, 488] width 50 height 45
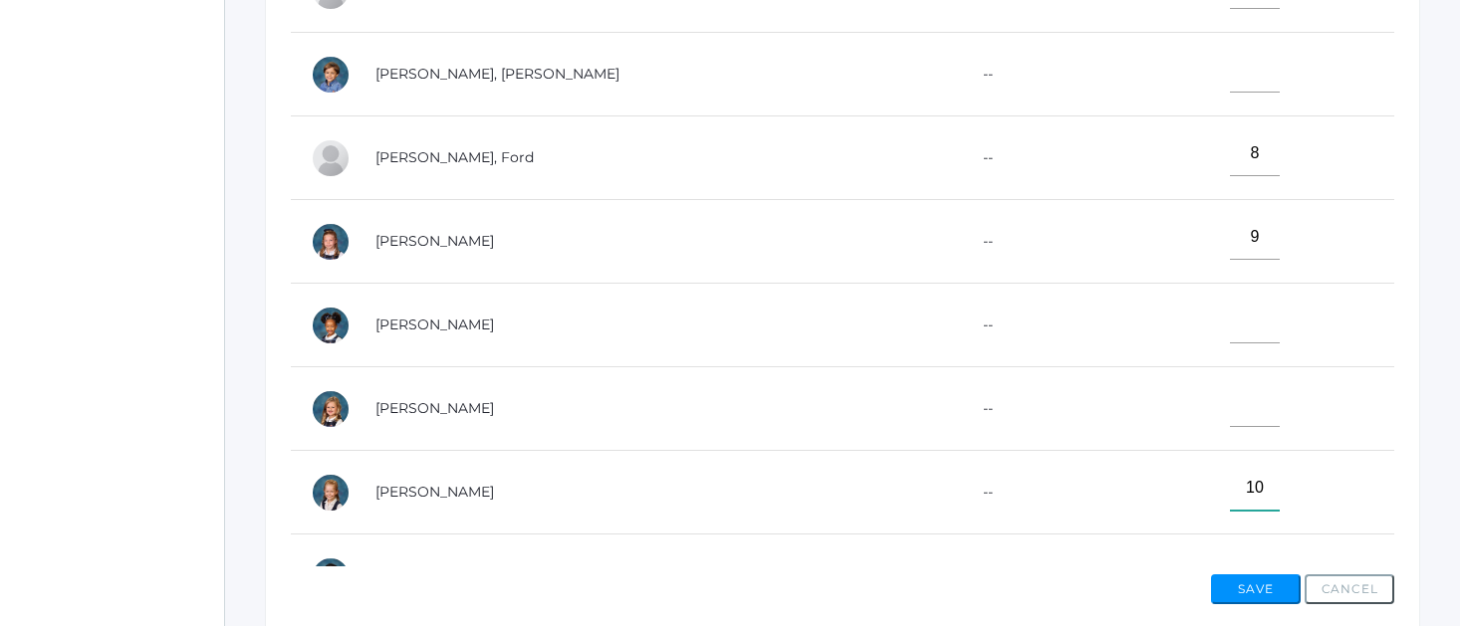
type input"] "10"
click at [1426, 76] on div "Go to Classrooms First Grade - Watson 01LA - First Grade Watson 01LA - First Gr…" at bounding box center [842, 5] width 1235 height 1292
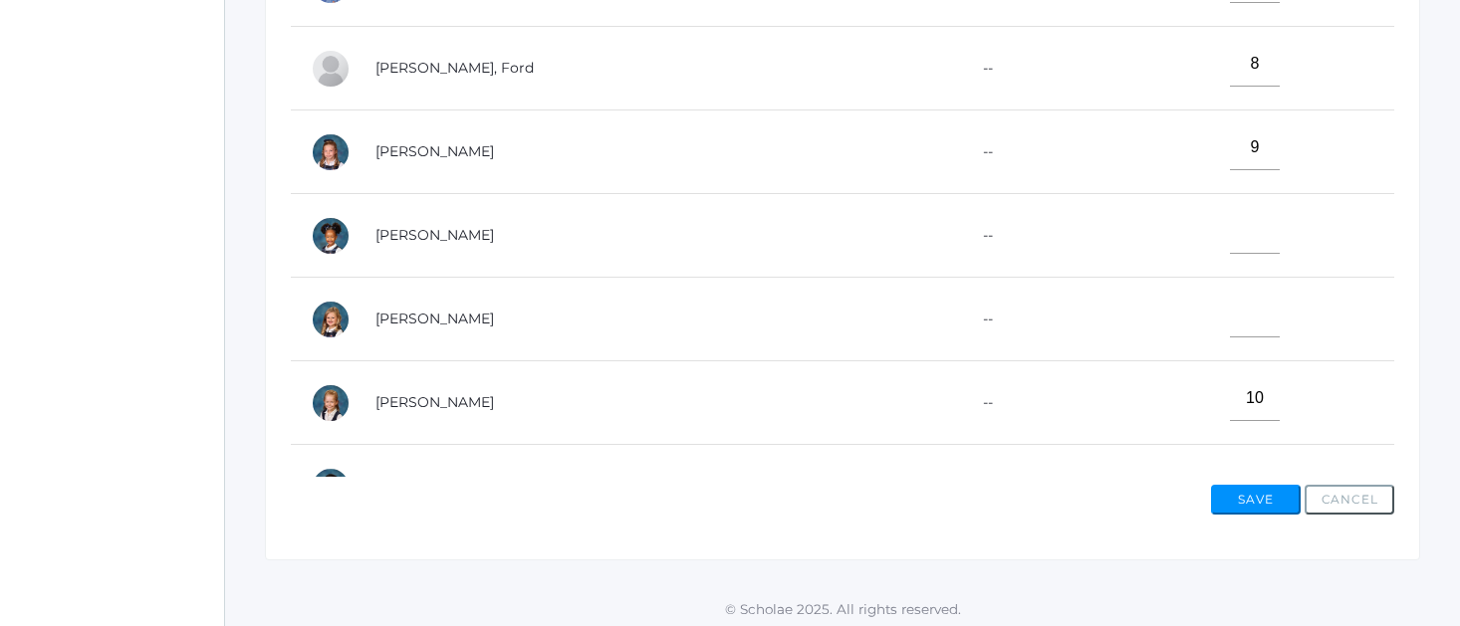
scroll to position [868, 0]
click at [1230, 392] on input"] "10" at bounding box center [1255, 400] width 50 height 45
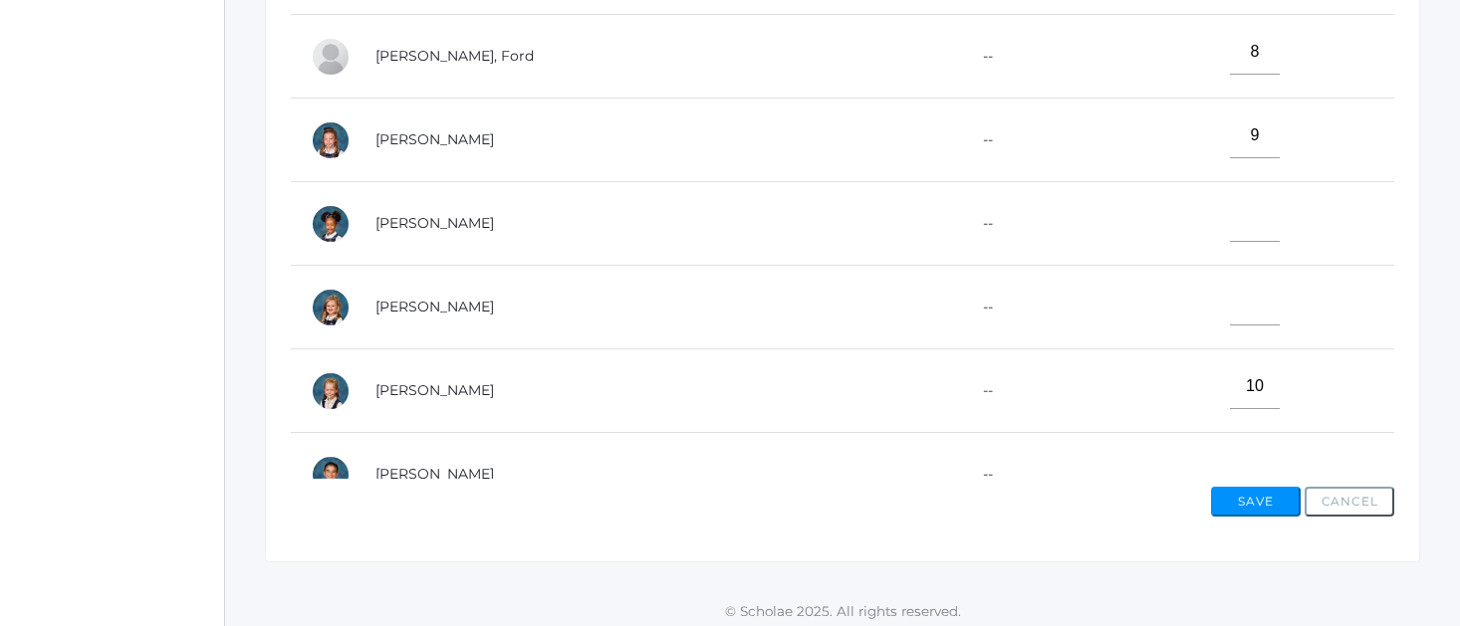
scroll to position [717, 0]
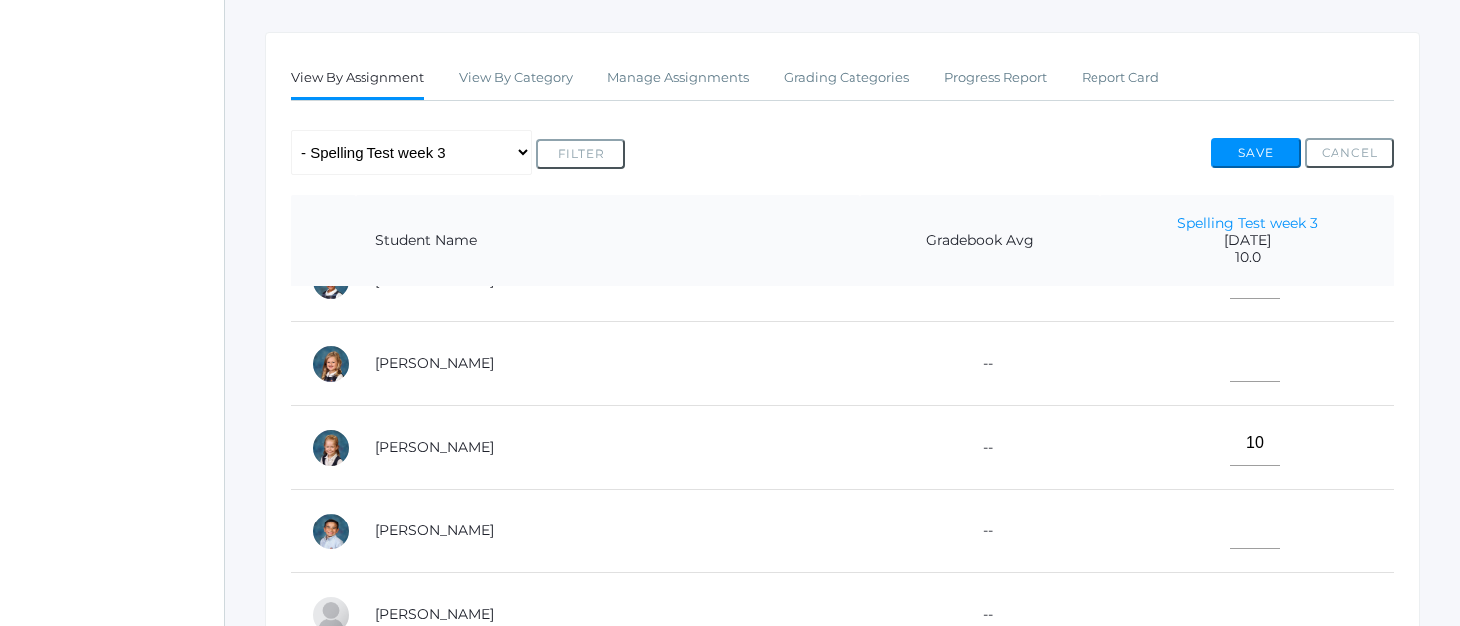
scroll to position [357, 0]
click at [1186, 298] on td at bounding box center [1247, 279] width 294 height 84
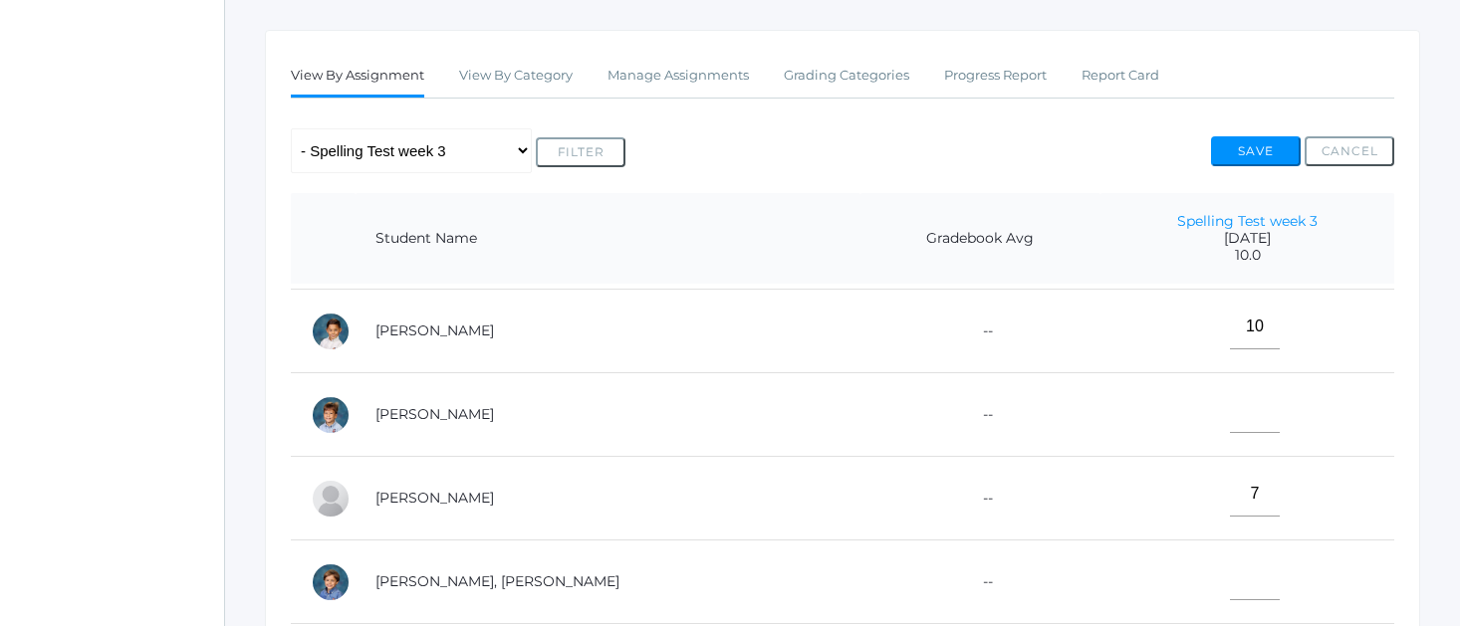
scroll to position [68, 0]
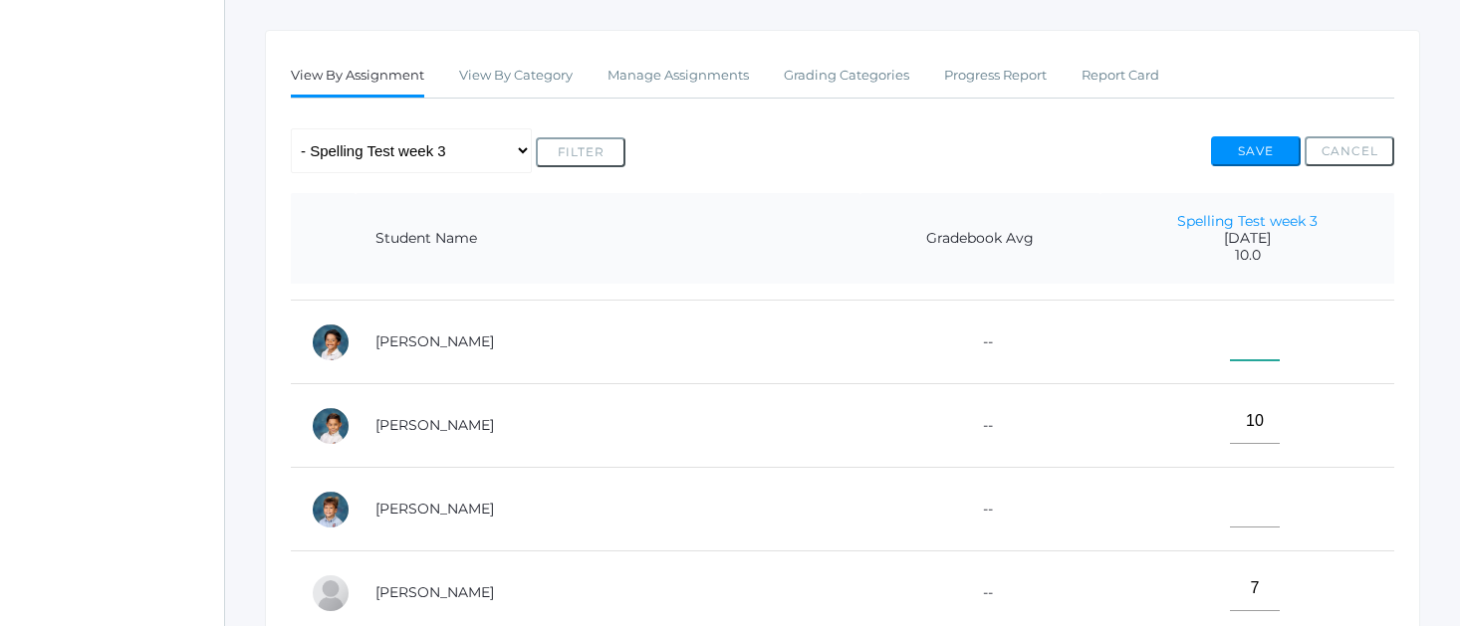
click at [1230, 334] on input"] "text" at bounding box center [1255, 338] width 50 height 45
type input"] "6"
click at [1279, 430] on td "10" at bounding box center [1247, 426] width 294 height 84
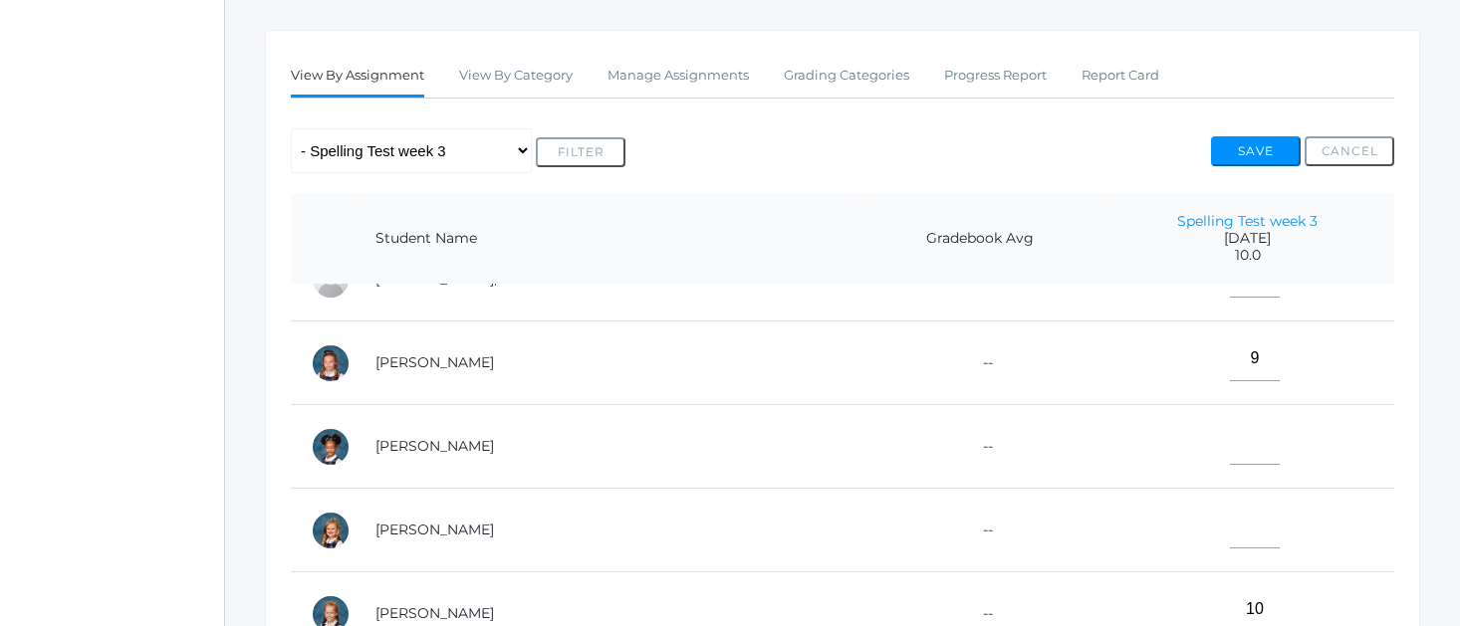
scroll to position [573, 0]
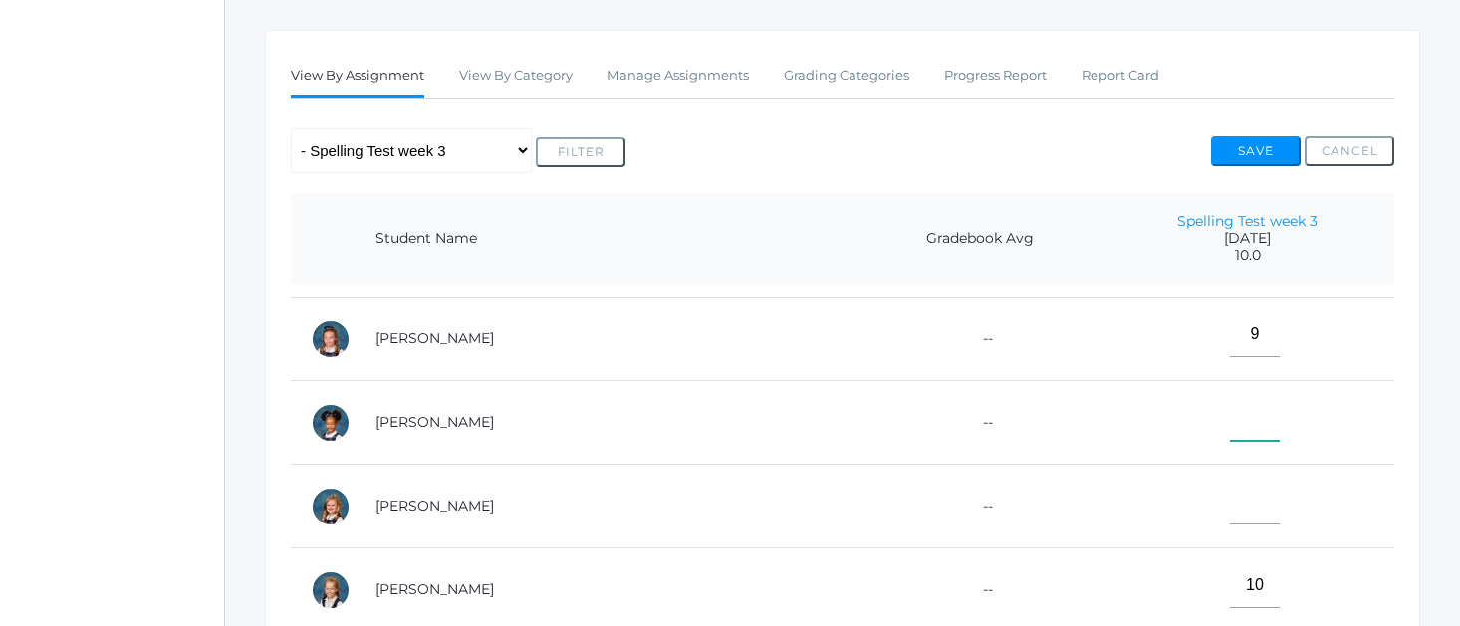
click at [1230, 428] on input"] "text" at bounding box center [1255, 418] width 50 height 45
type input"] "9"
click at [1230, 501] on input"] "text" at bounding box center [1255, 502] width 50 height 45
type input"] "1"
click at [1165, 577] on td "10" at bounding box center [1247, 591] width 294 height 84
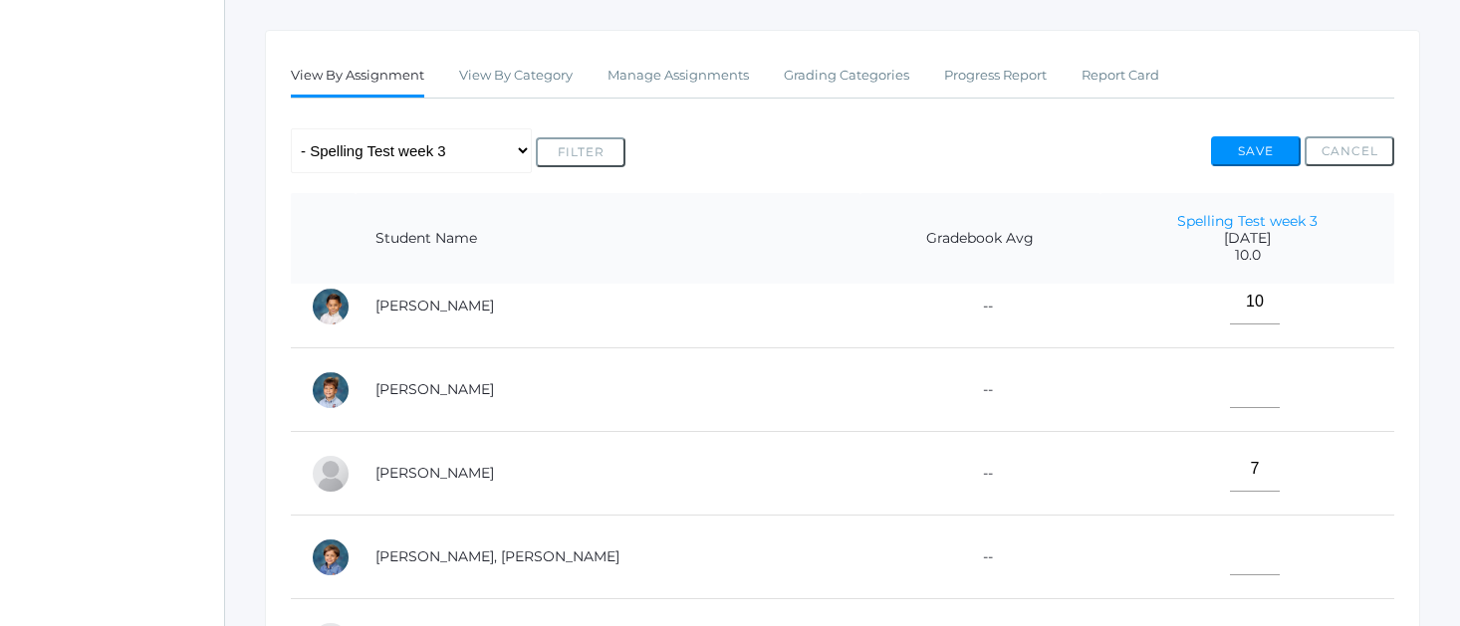
scroll to position [170, 0]
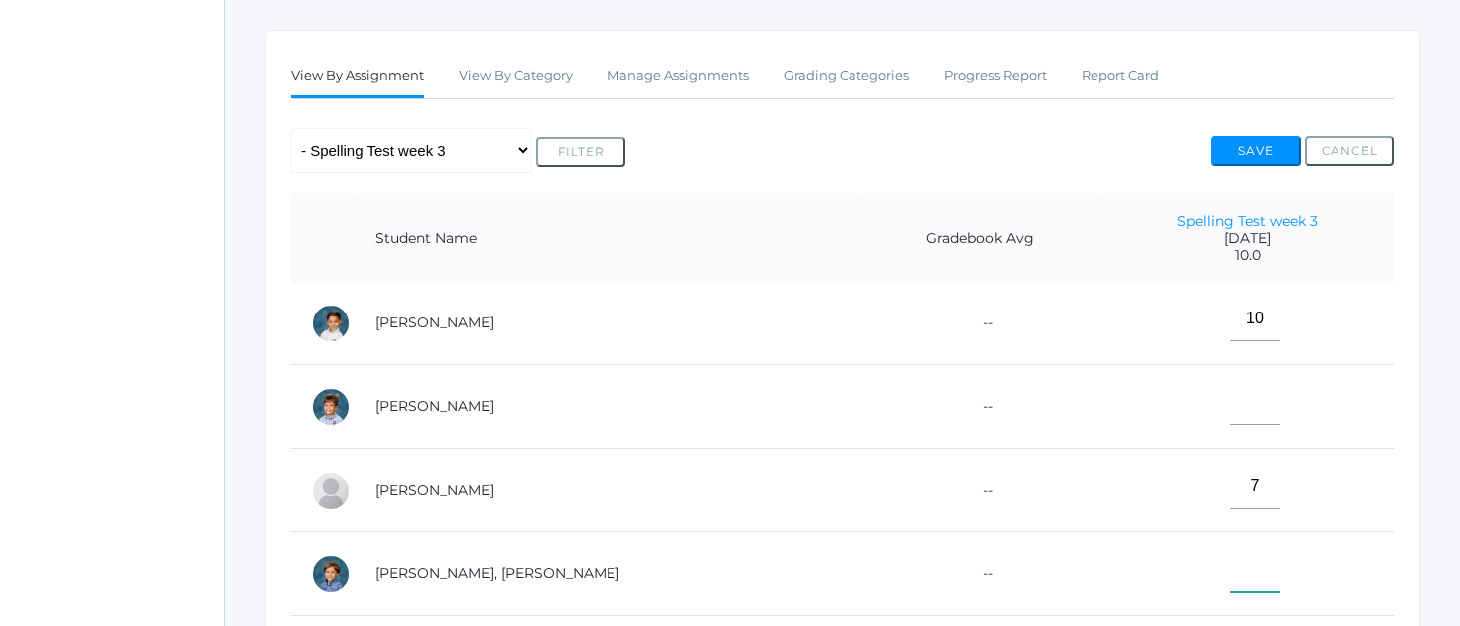
click at [1230, 574] on input"] "text" at bounding box center [1255, 570] width 50 height 45
type input"] "10"
click at [1119, 551] on td "10" at bounding box center [1247, 575] width 294 height 84
click at [1230, 316] on input"] "text" at bounding box center [1255, 322] width 50 height 45
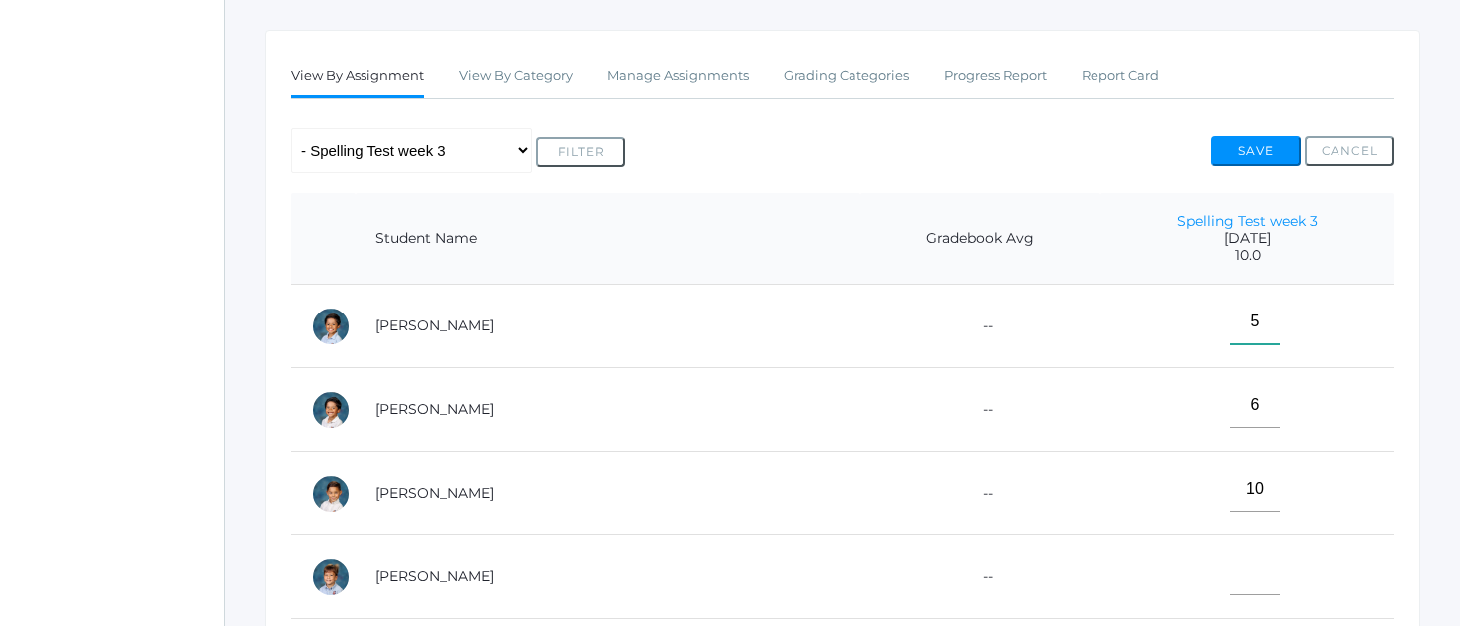
type input"] "5"
click at [1160, 390] on td "6" at bounding box center [1247, 410] width 294 height 84
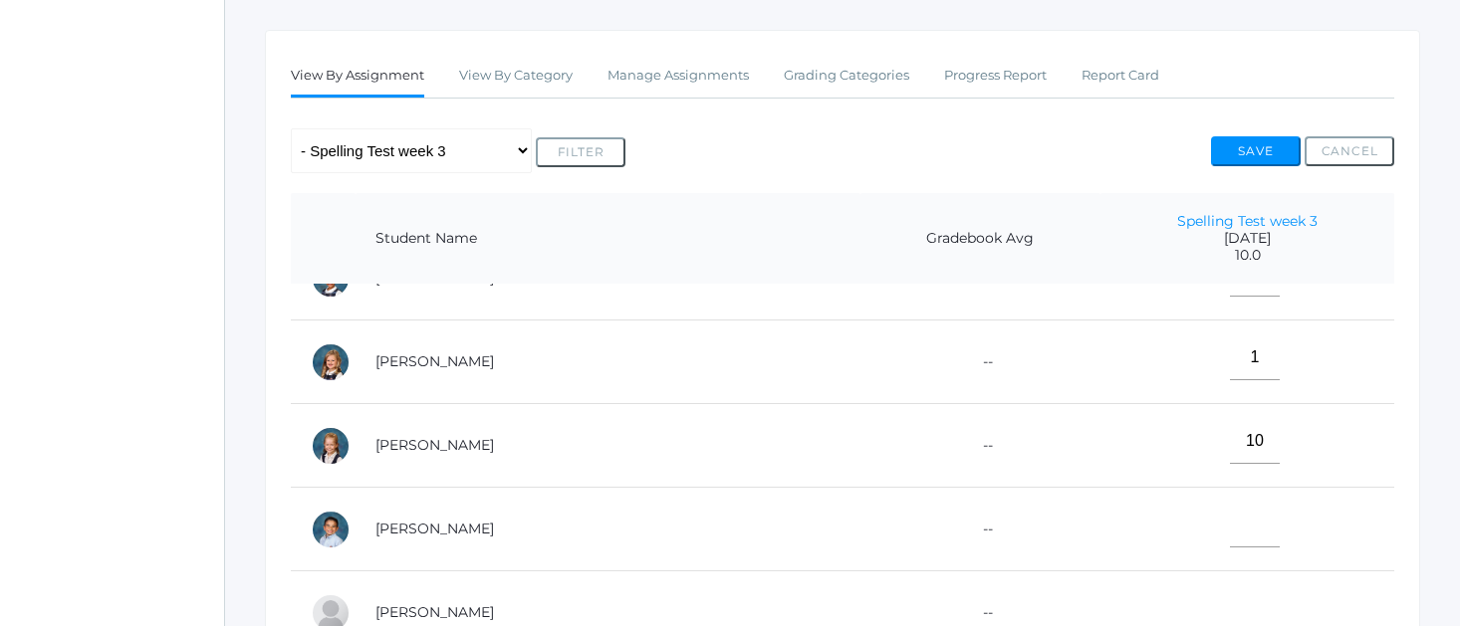
scroll to position [717, 0]
click at [1230, 523] on input"] "text" at bounding box center [1255, 525] width 50 height 45
type input"] "4"
click at [1230, 600] on input"] "text" at bounding box center [1255, 609] width 50 height 45
type input"] "0"
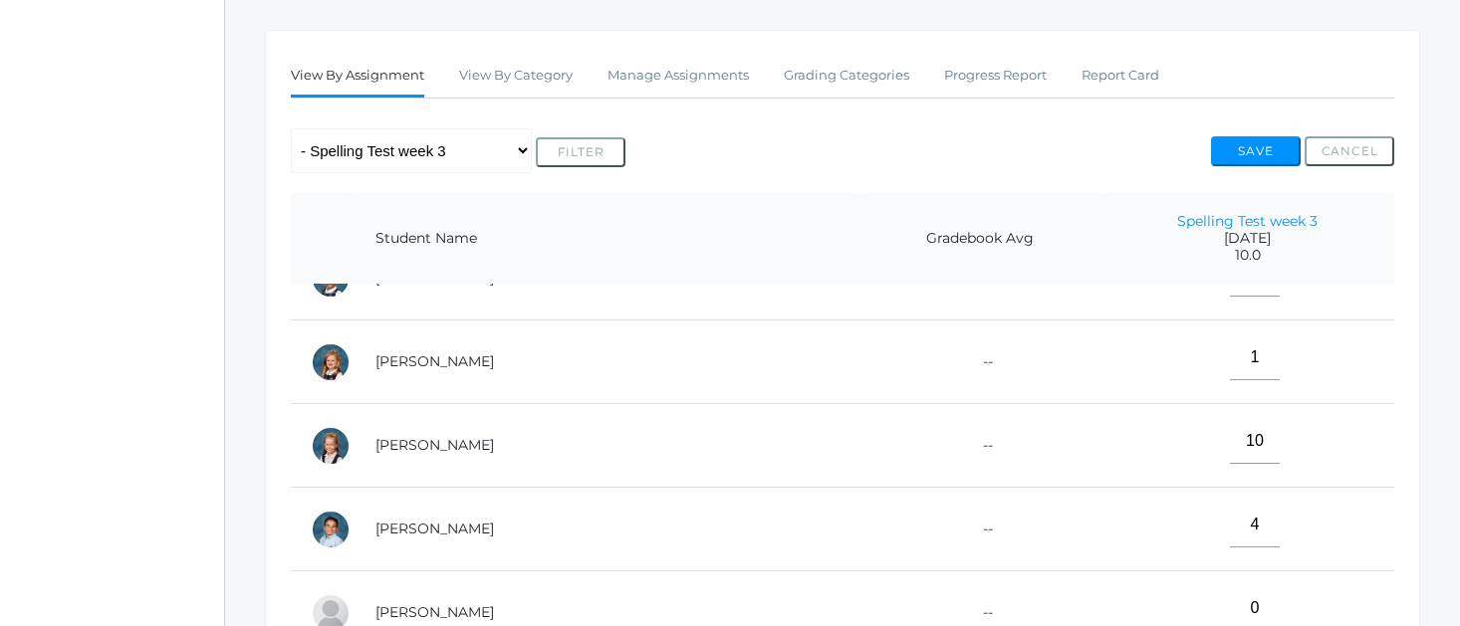
click at [1163, 557] on td "4" at bounding box center [1247, 530] width 294 height 84
click at [1255, 152] on button "Save" at bounding box center [1256, 151] width 90 height 30
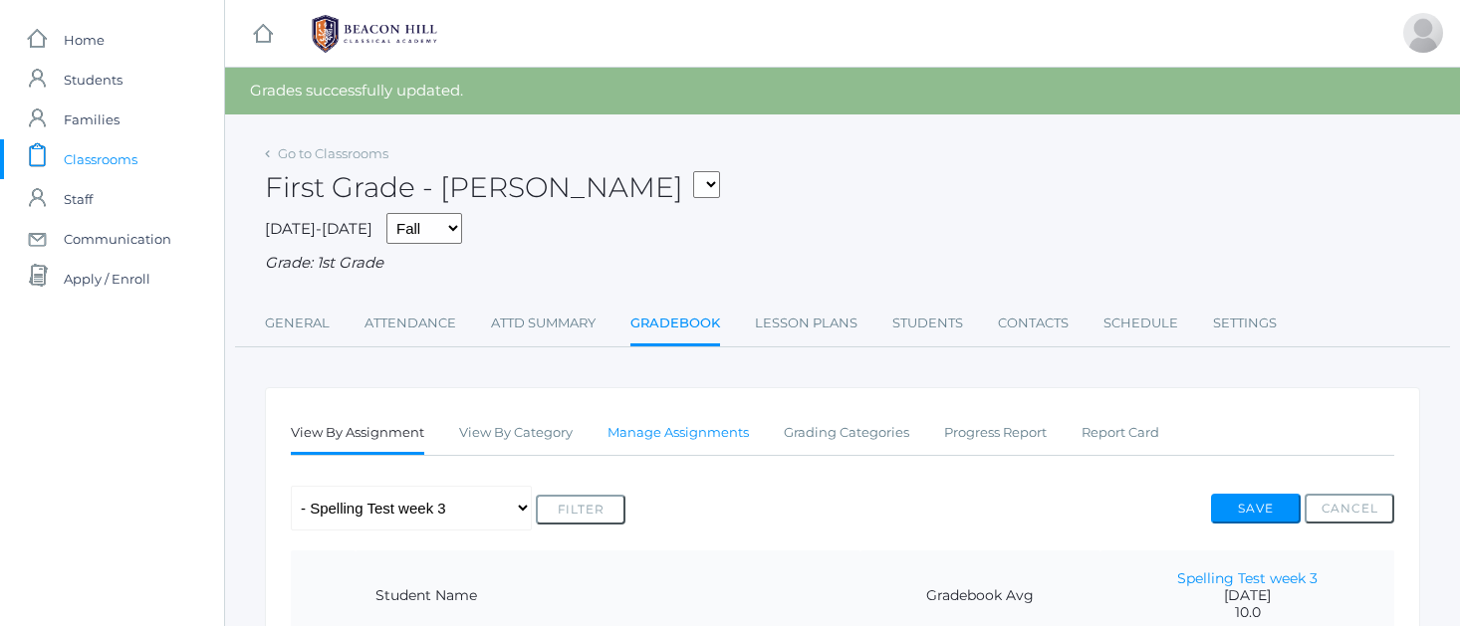
click at [678, 415] on link "Manage Assignments" at bounding box center [677, 433] width 141 height 40
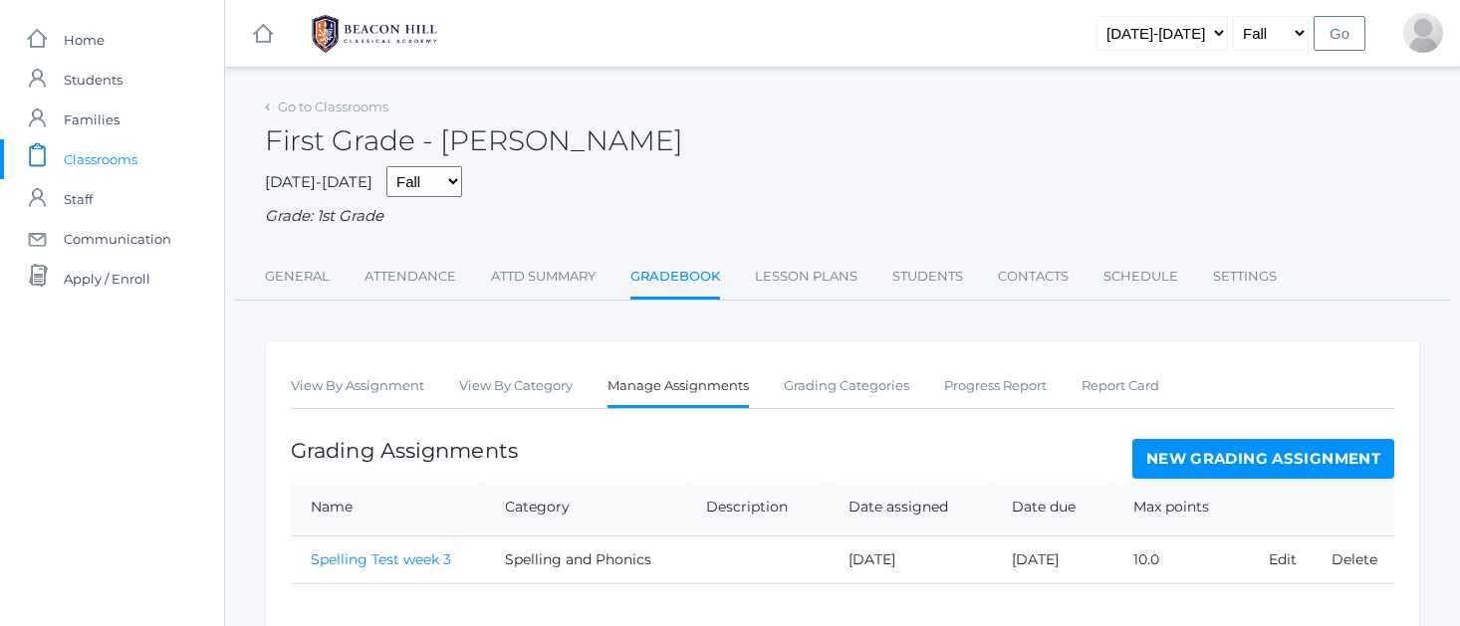
click at [1227, 459] on link "New Grading Assignment" at bounding box center [1263, 459] width 262 height 40
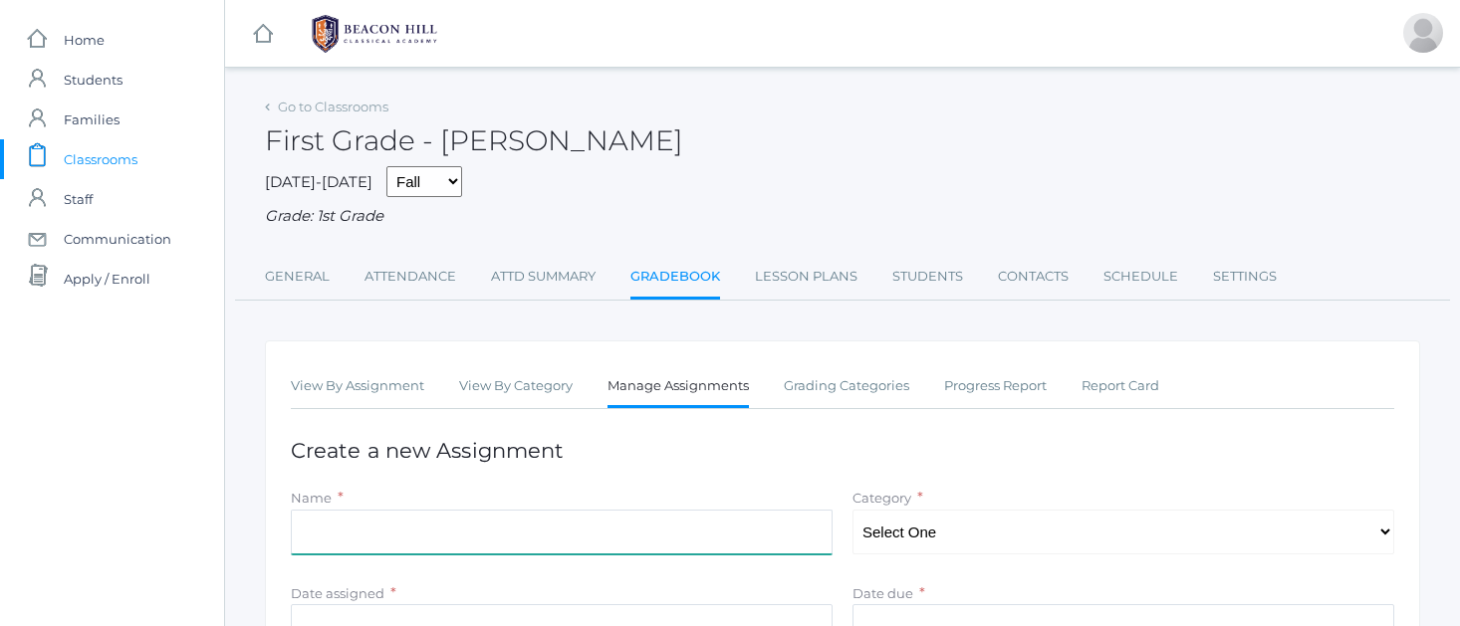
click at [306, 520] on input "Name" at bounding box center [562, 532] width 542 height 45
type input "Phonogram Review"
select select "1059"
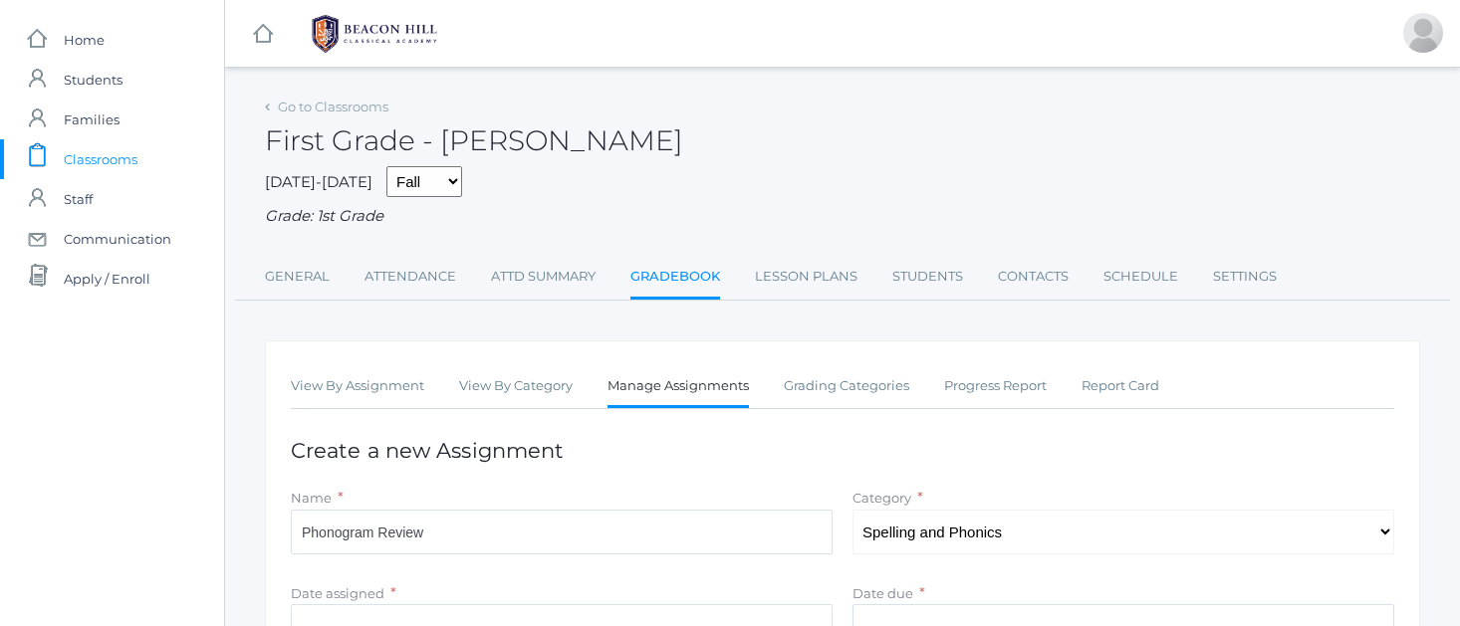
click at [308, 610] on input "Date assigned" at bounding box center [562, 626] width 542 height 45
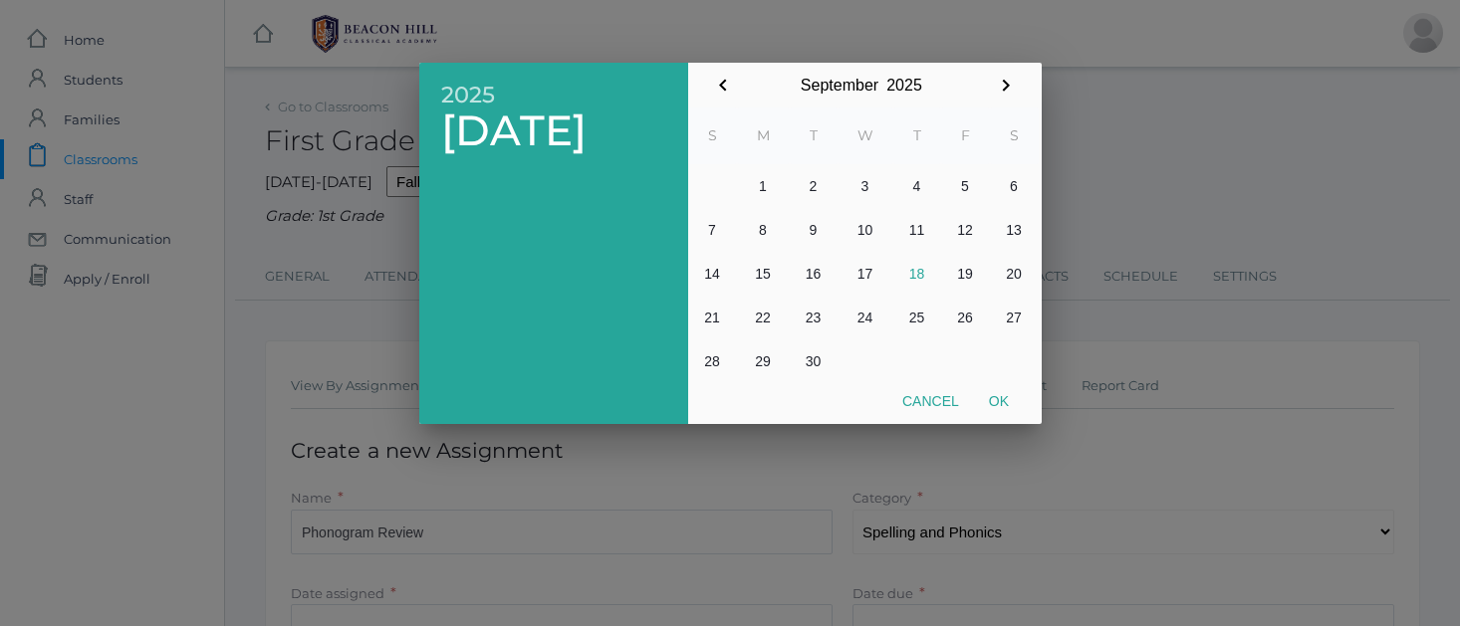
click at [970, 233] on button "12" at bounding box center [965, 230] width 49 height 44
click at [999, 395] on button "Ok" at bounding box center [999, 401] width 50 height 36
type input "[DATE]"
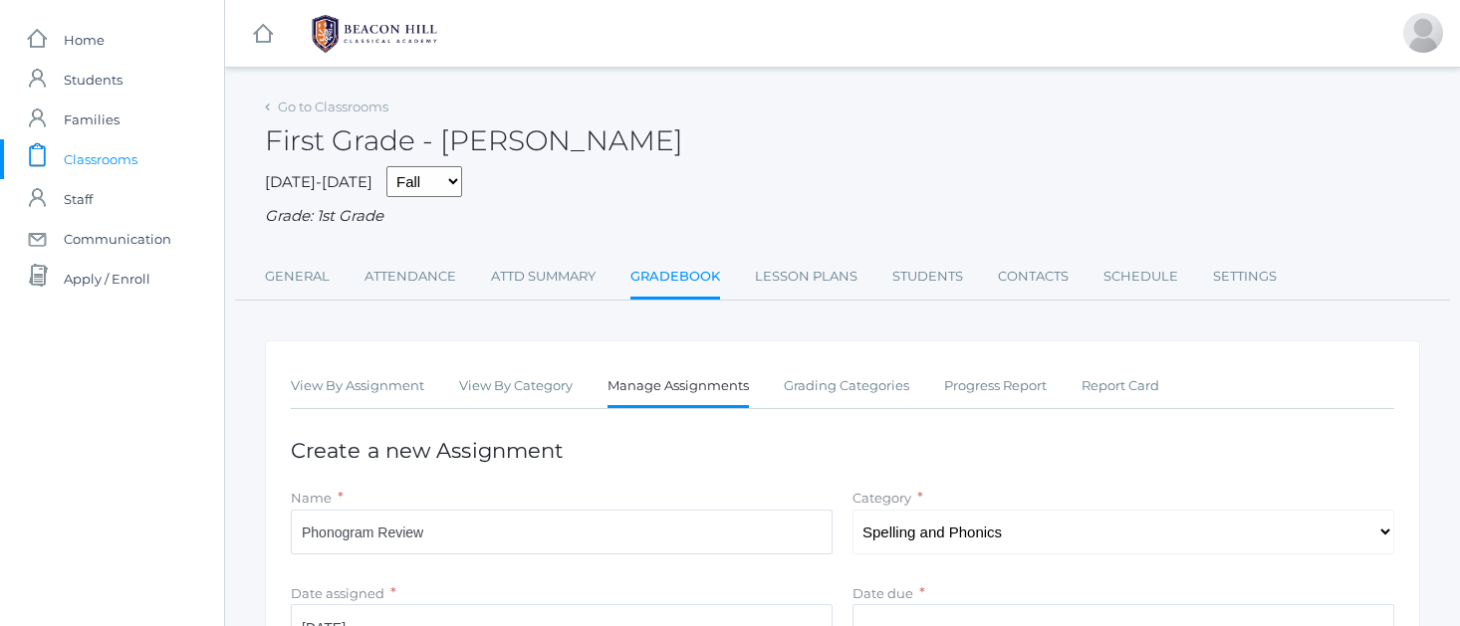
click at [904, 620] on input "Date due" at bounding box center [1123, 626] width 542 height 45
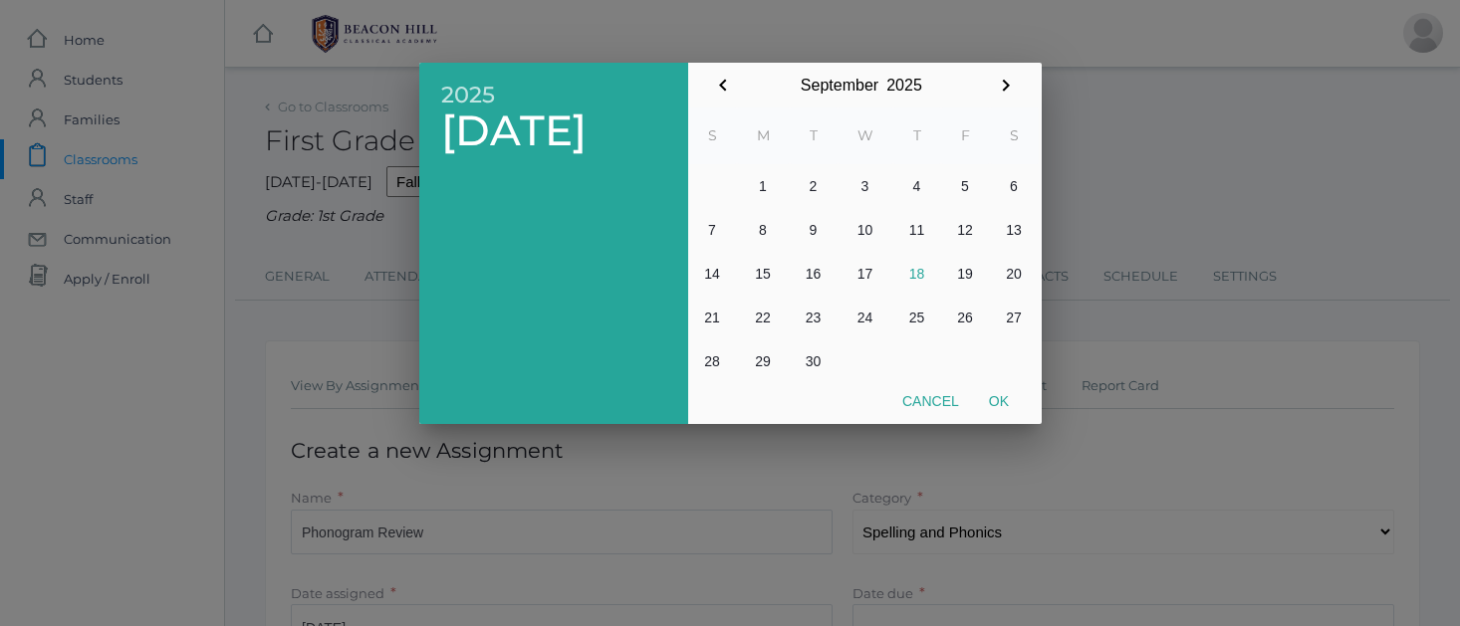
click at [964, 230] on button "12" at bounding box center [965, 230] width 49 height 44
click at [998, 394] on button "Ok" at bounding box center [999, 401] width 50 height 36
type input "[DATE]"
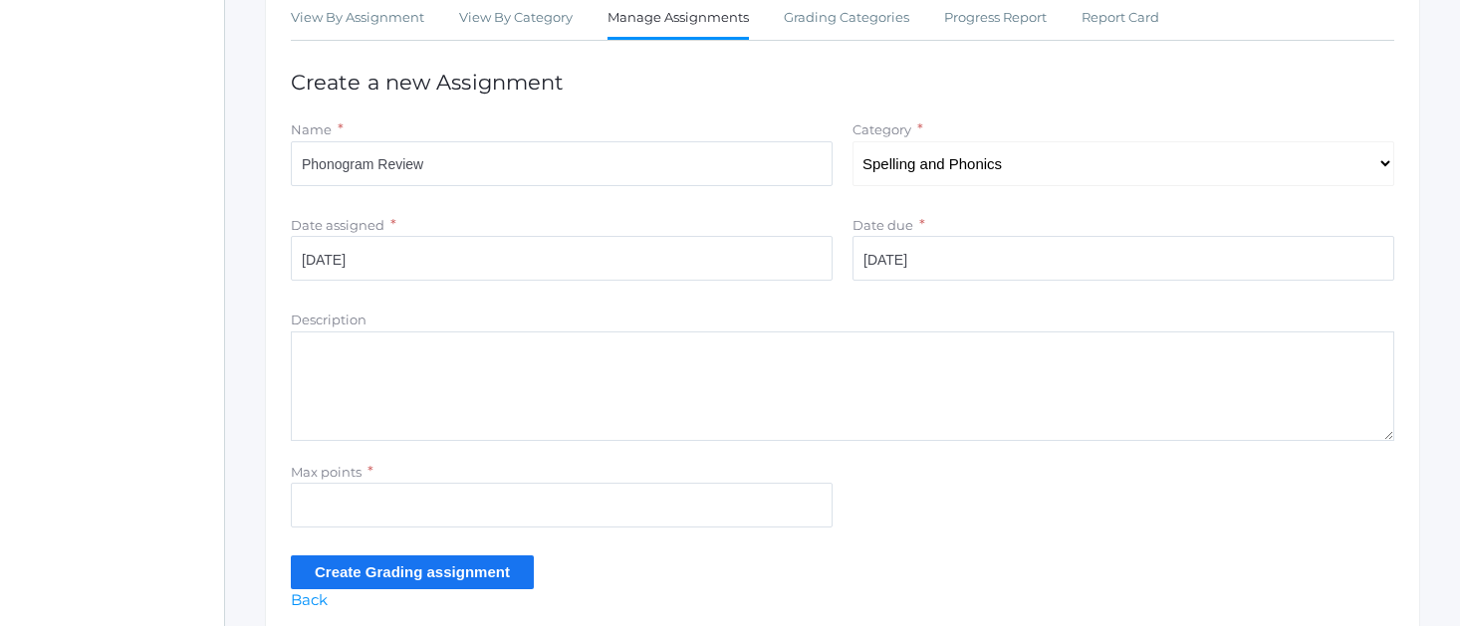
scroll to position [394, 0]
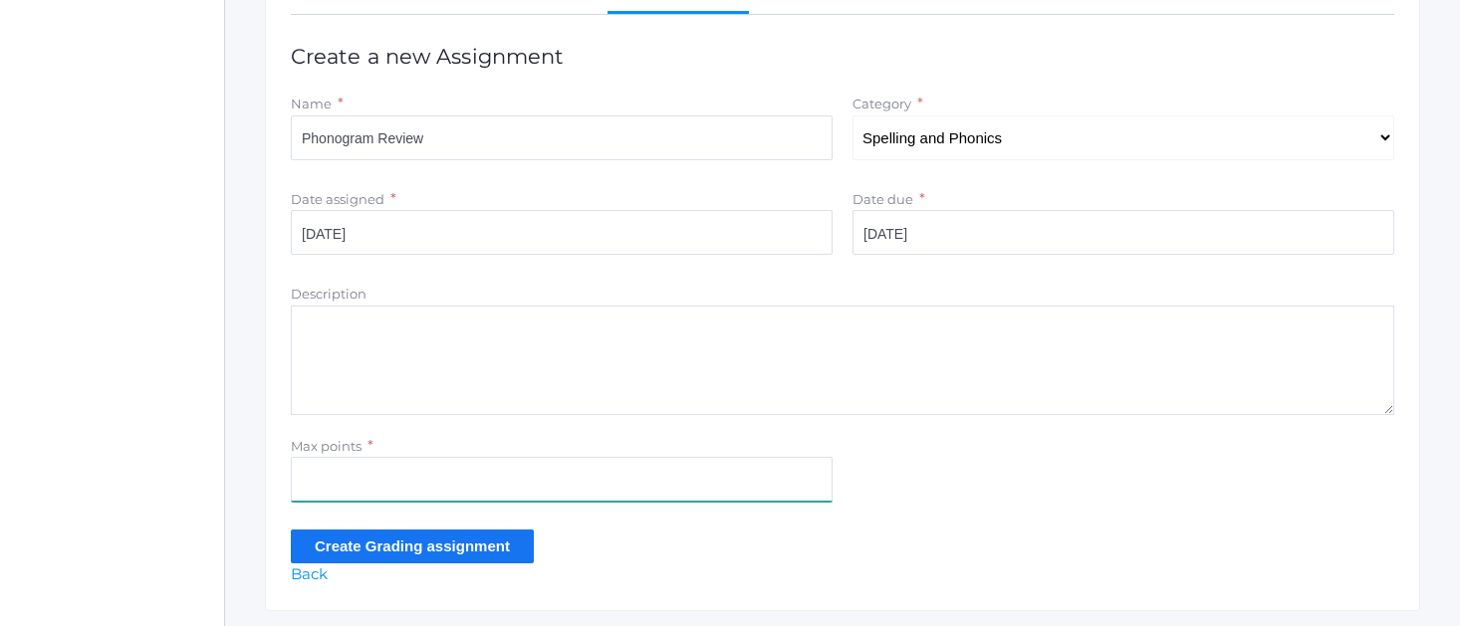
click at [322, 462] on input "Max points" at bounding box center [562, 479] width 542 height 45
type input "10"
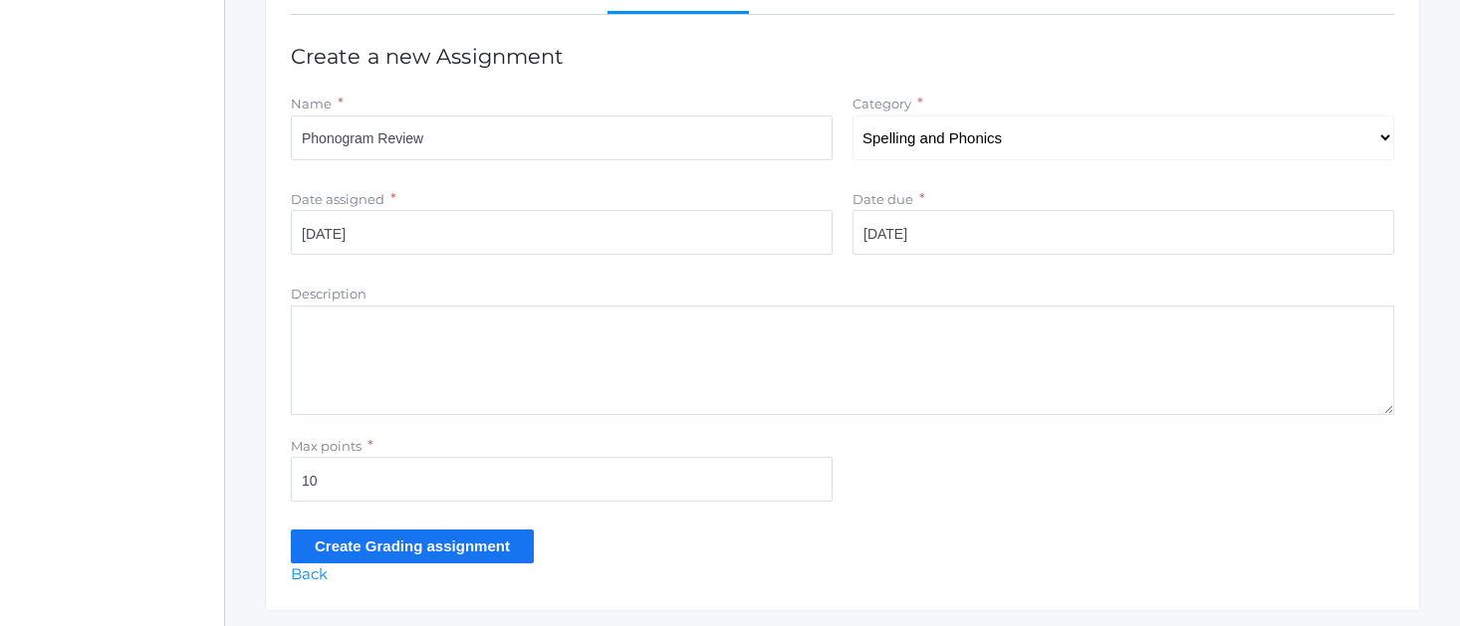
click at [367, 535] on input "Create Grading assignment" at bounding box center [412, 546] width 243 height 33
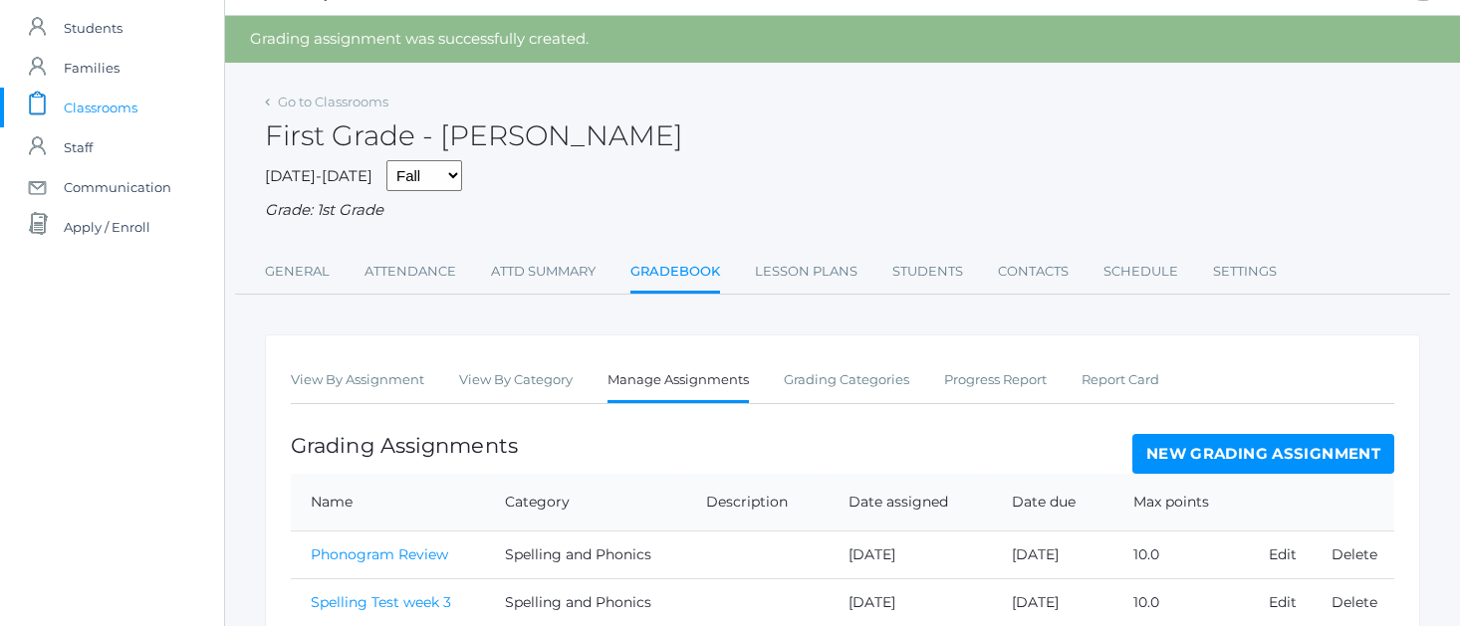
scroll to position [59, 0]
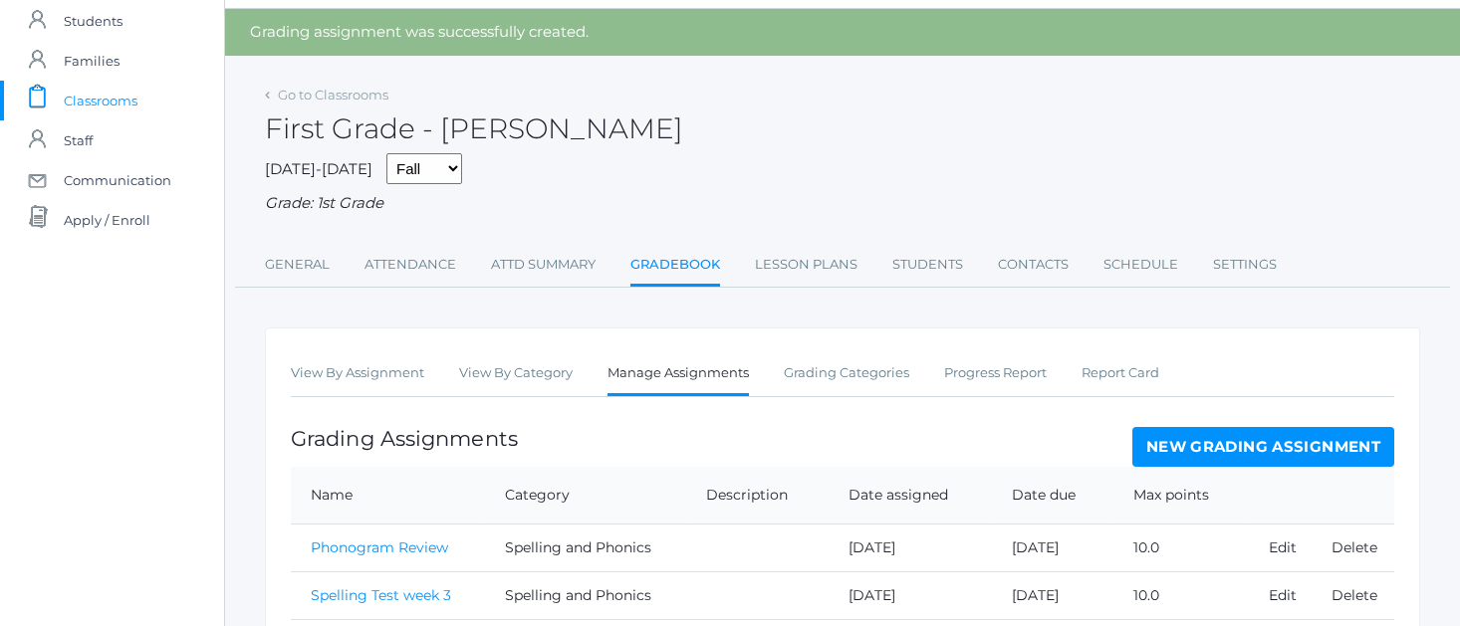
click at [395, 539] on link "Phonogram Review" at bounding box center [379, 548] width 137 height 18
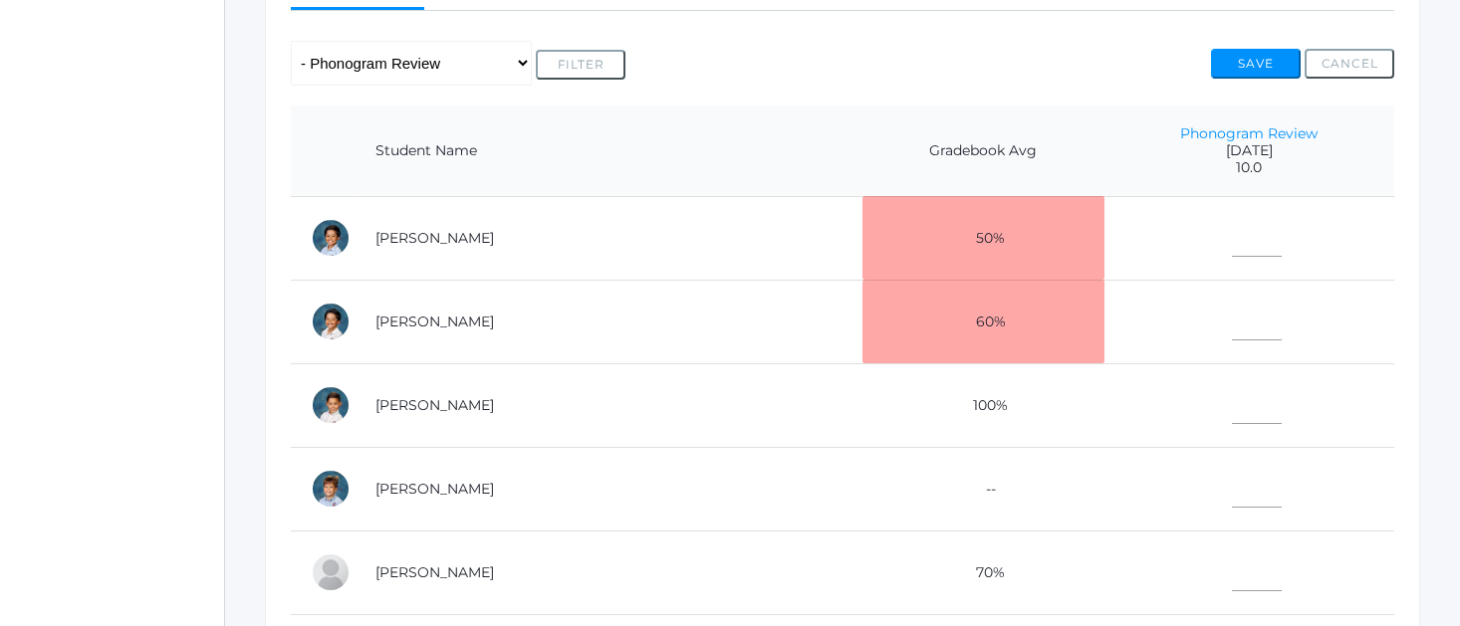
scroll to position [402, 0]
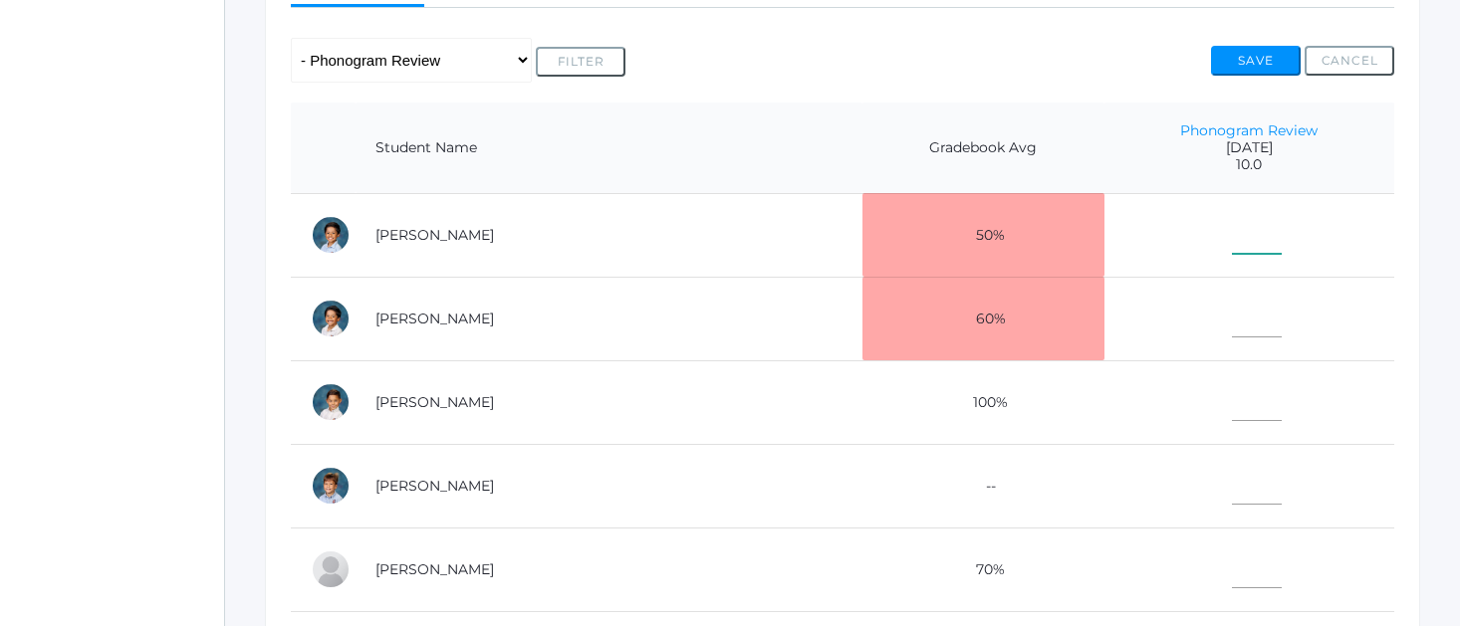
click at [1232, 242] on input"] "text" at bounding box center [1257, 231] width 50 height 45
type input"] "10"
click at [1232, 316] on input"] "text" at bounding box center [1257, 315] width 50 height 45
type input"] "10"
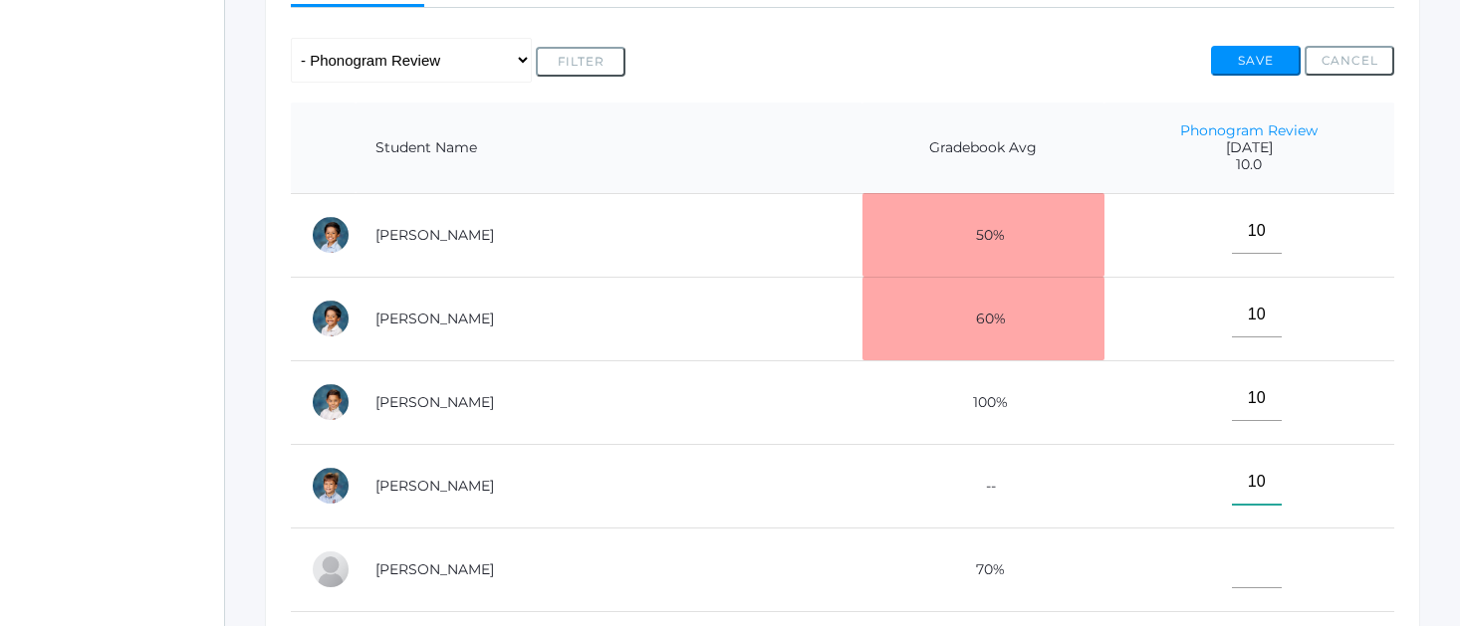
type input"] "10"
type input"] "8"
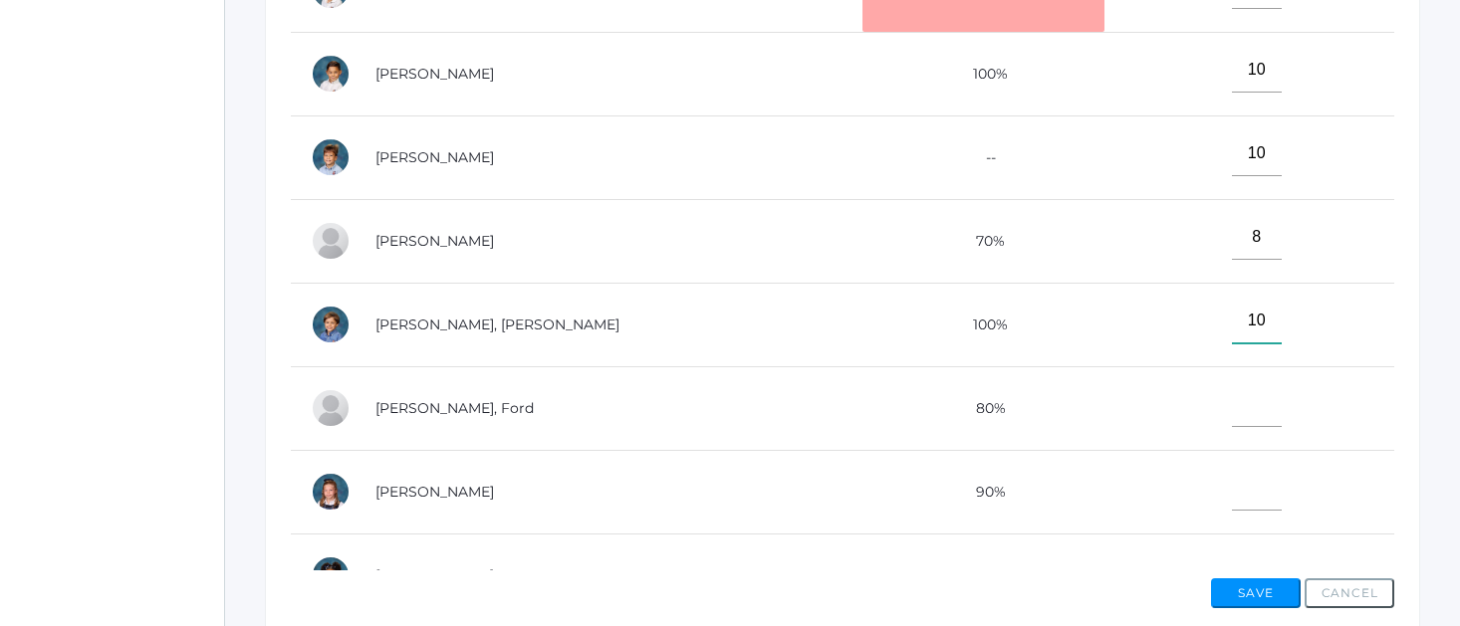
type input"] "10"
type input"] "9"
type input"] "10"
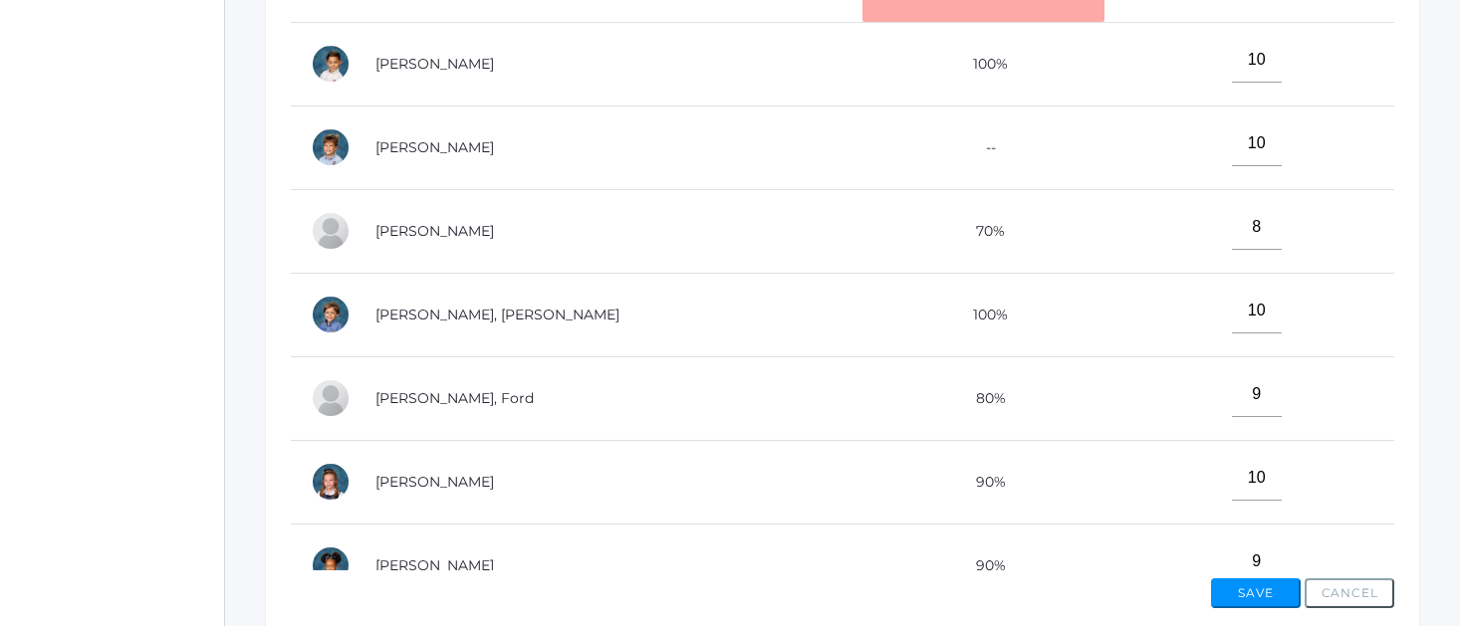
type input"] "9"
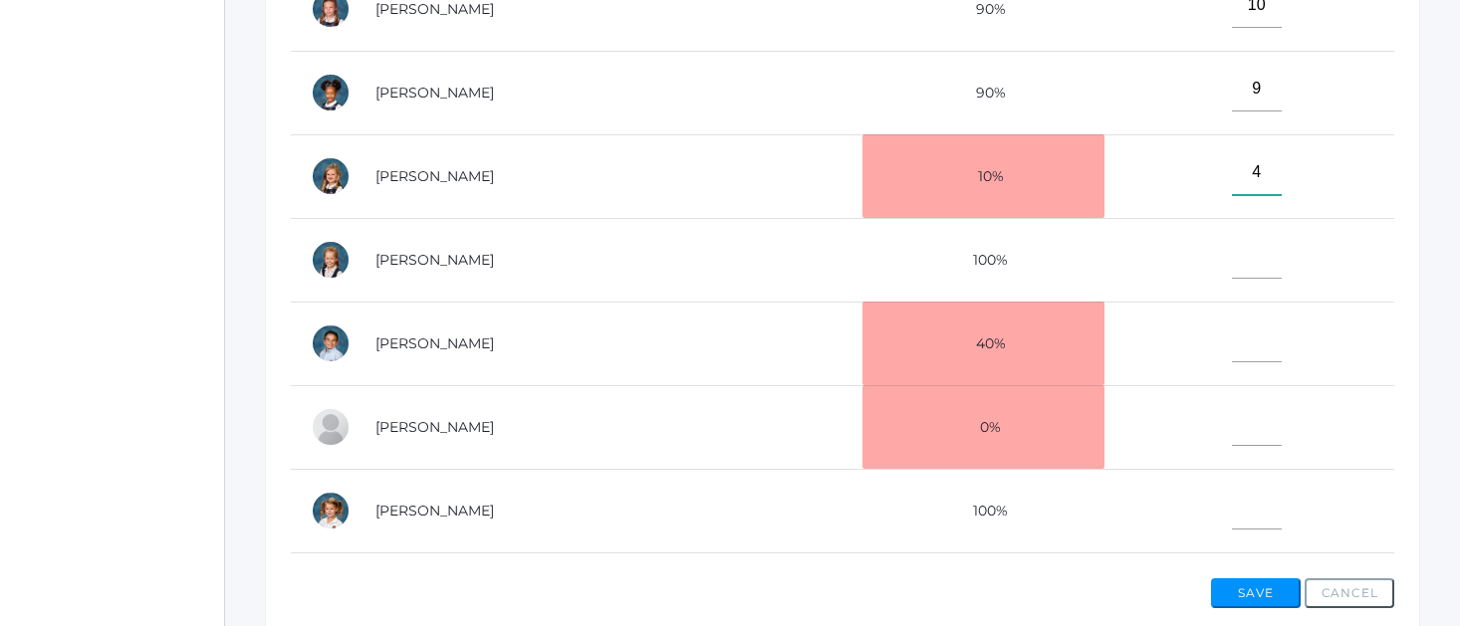
type input"] "4"
type input"] "10"
type input"] "0"
type input"] "10"
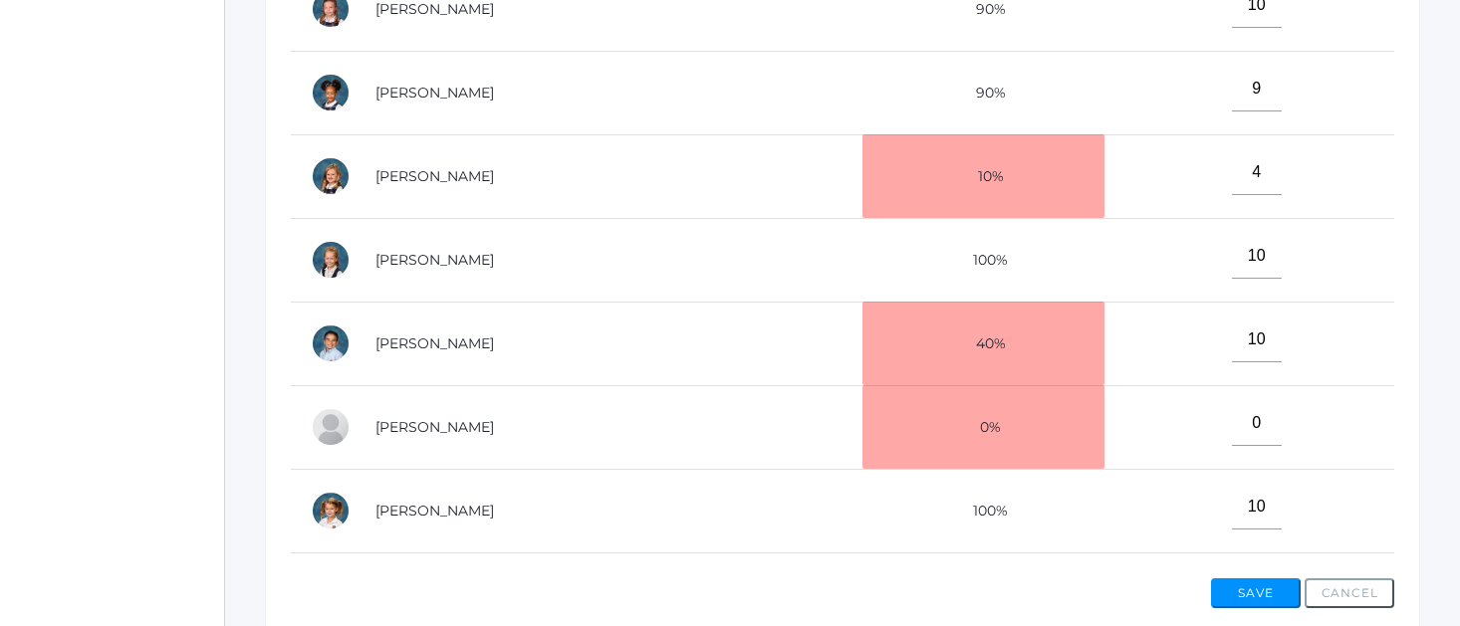
scroll to position [717, 0]
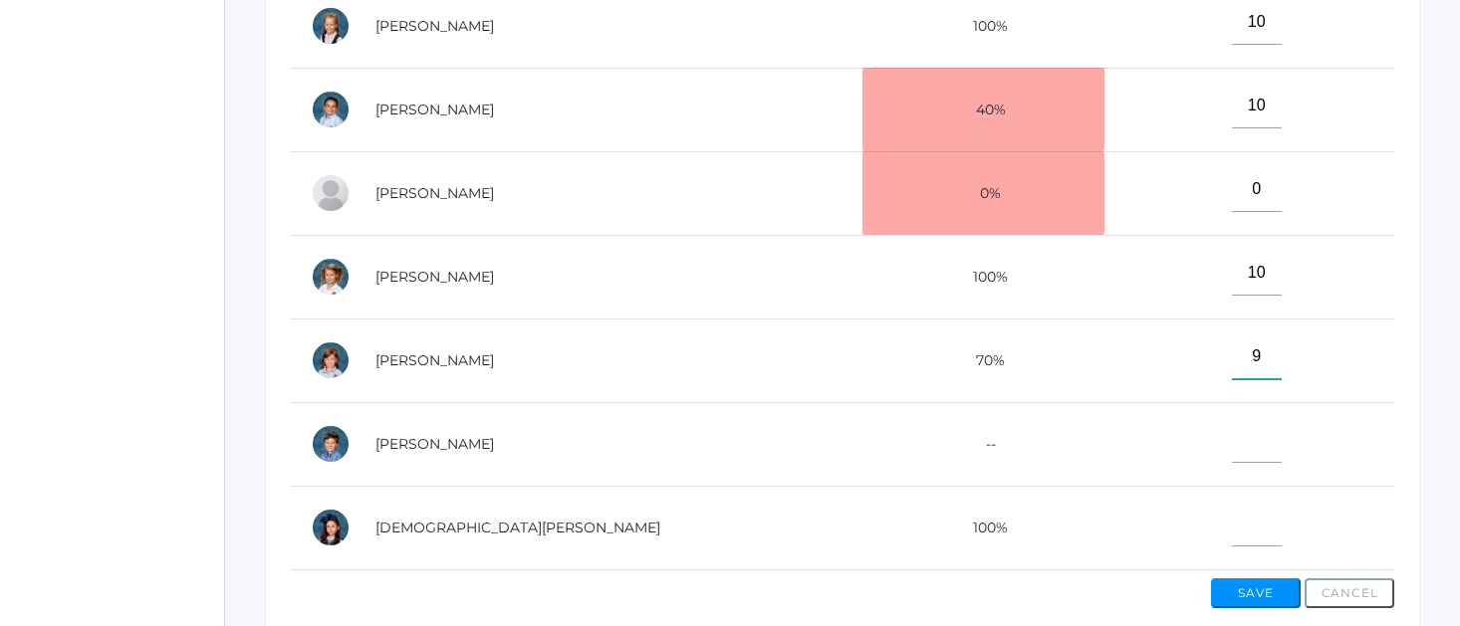
type input"] "9"
type input"] "10"
click at [1259, 587] on button "Save" at bounding box center [1256, 594] width 90 height 30
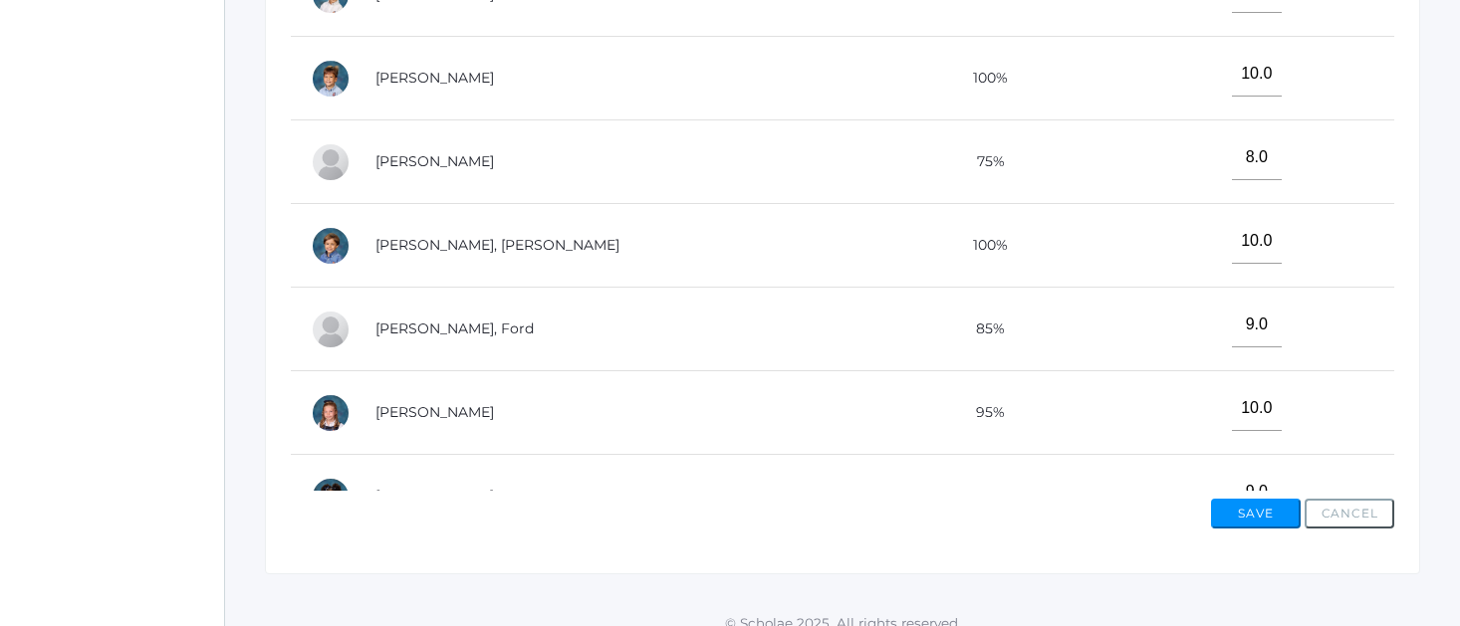
scroll to position [869, 0]
